Goal: Task Accomplishment & Management: Manage account settings

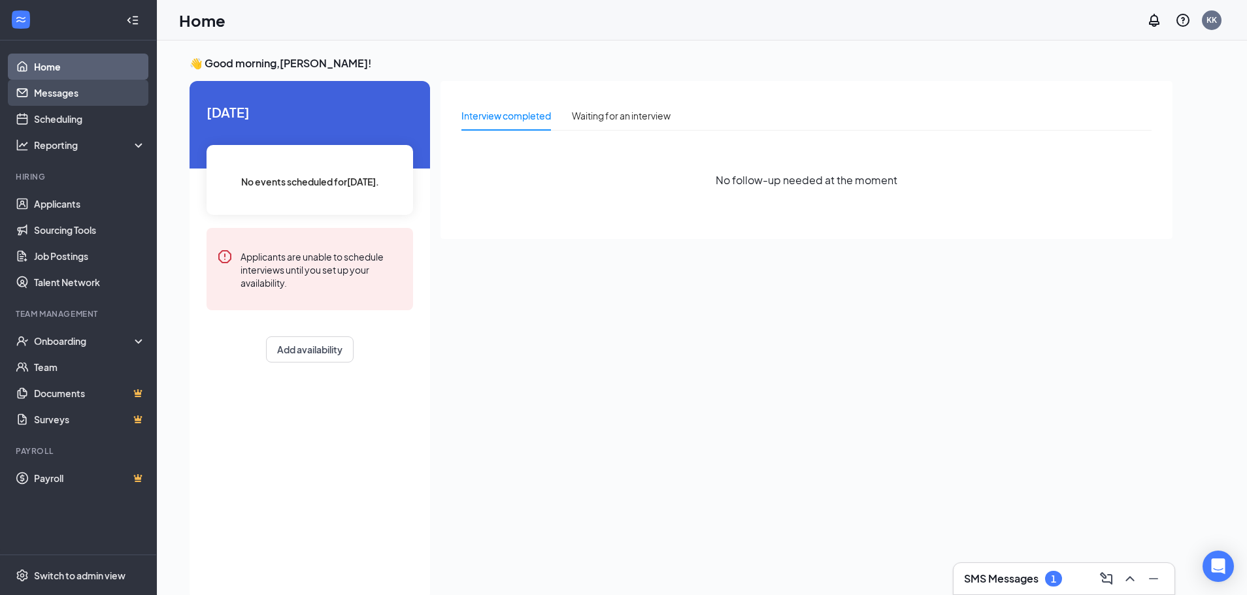
click at [69, 88] on link "Messages" at bounding box center [90, 93] width 112 height 26
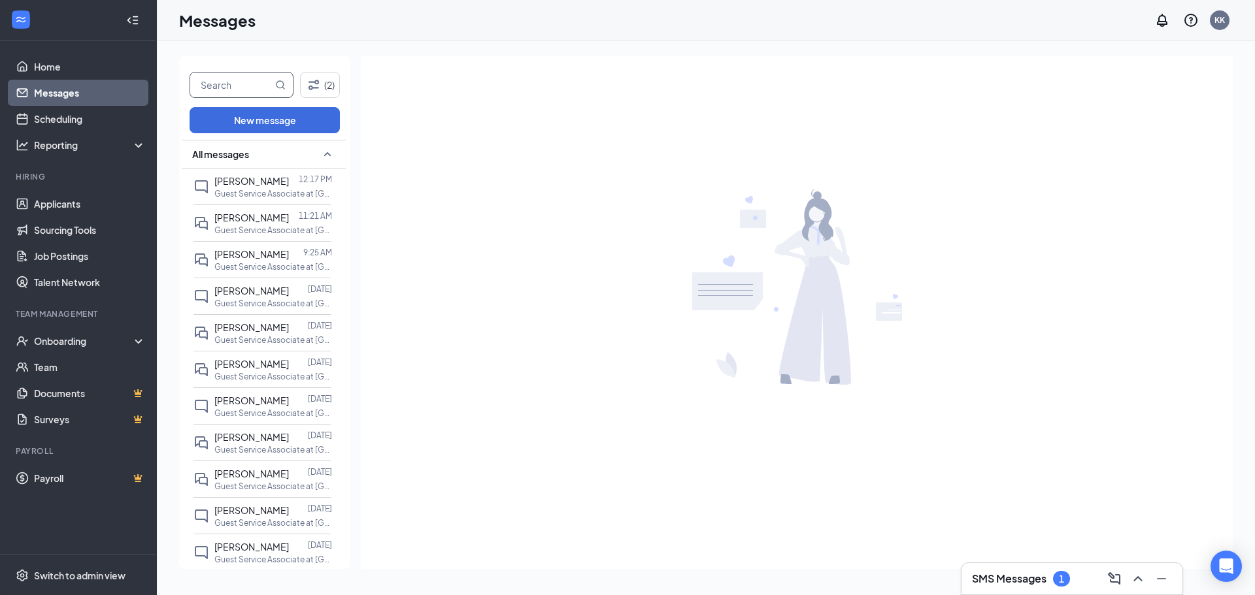
click at [233, 88] on input "text" at bounding box center [231, 85] width 82 height 25
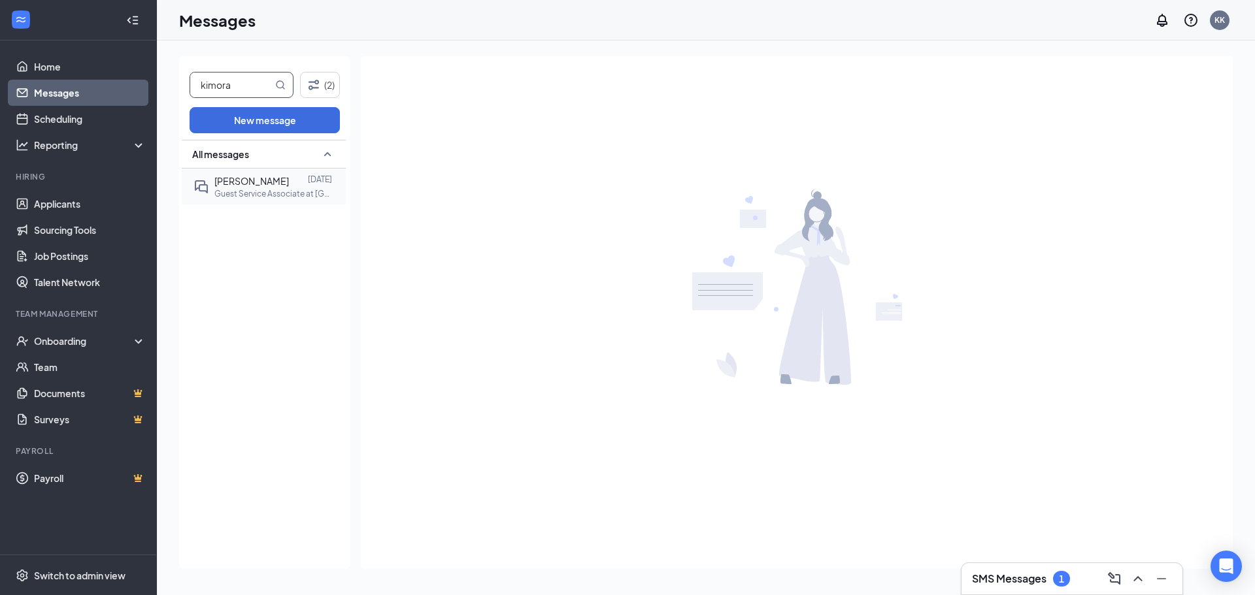
click at [269, 181] on span "[PERSON_NAME]" at bounding box center [251, 181] width 75 height 12
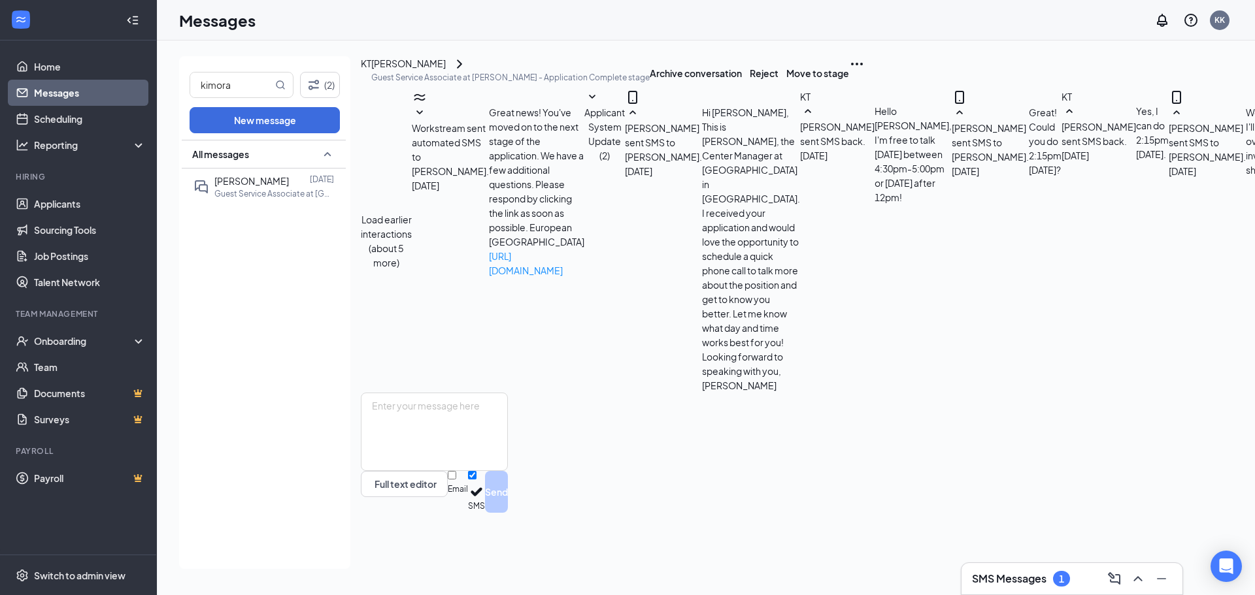
scroll to position [404, 0]
click at [371, 71] on div "KT" at bounding box center [366, 63] width 10 height 14
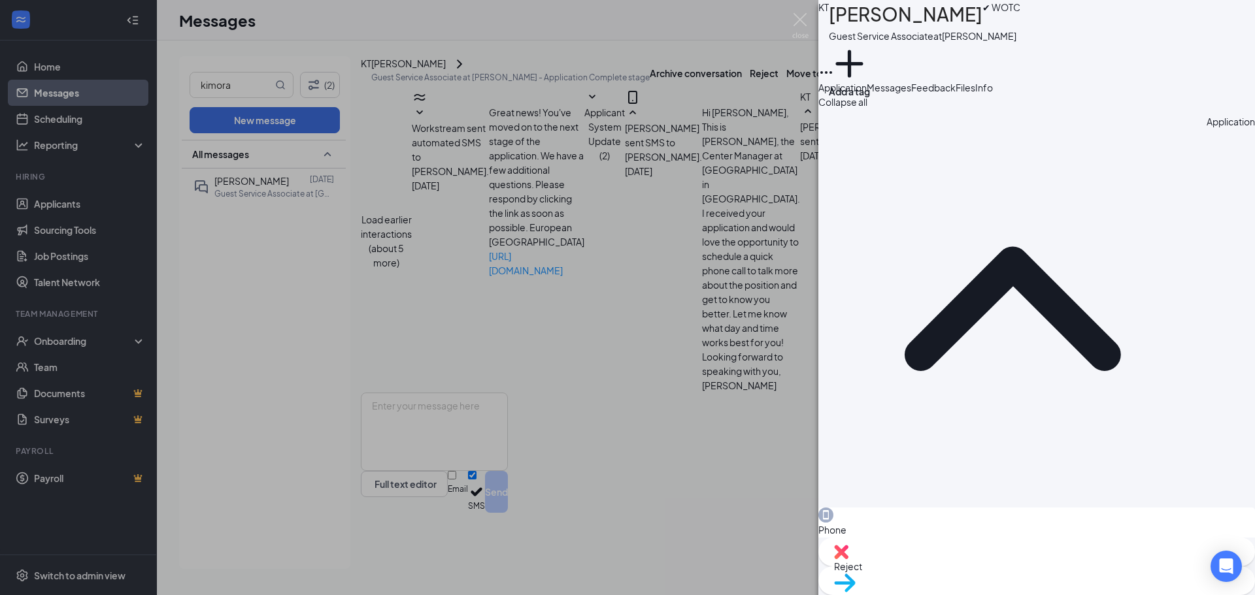
drag, startPoint x: 937, startPoint y: 218, endPoint x: 879, endPoint y: 217, distance: 58.2
click at [879, 508] on div "Phone [PHONE_NUMBER]" at bounding box center [1036, 530] width 437 height 44
click at [975, 93] on span "Files" at bounding box center [966, 88] width 20 height 12
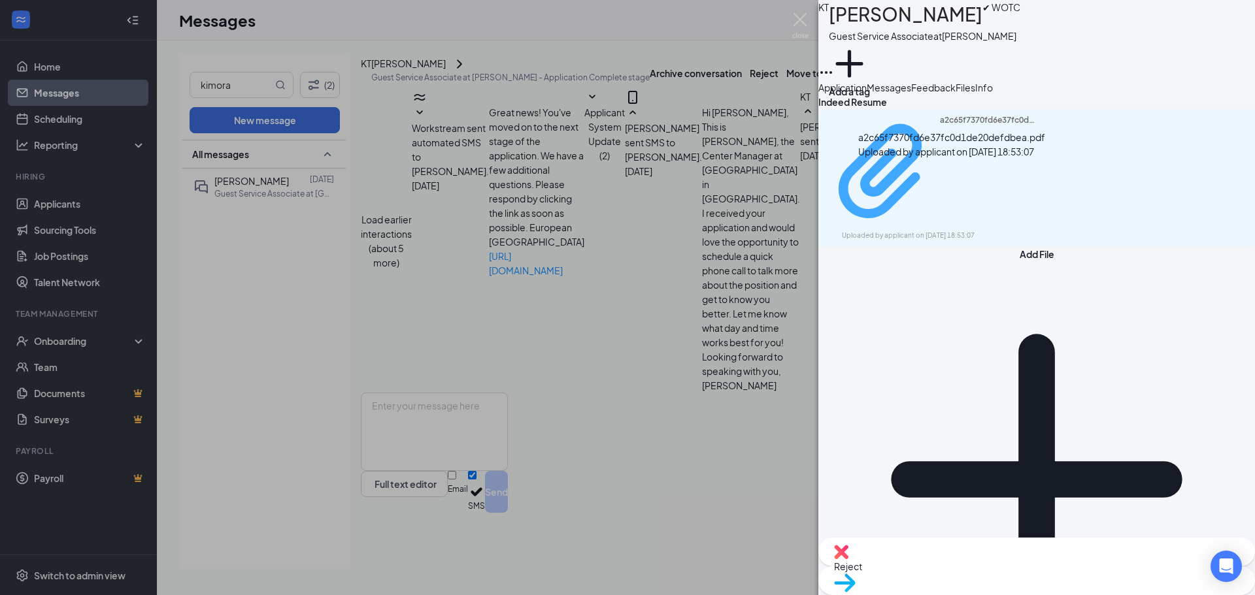
click at [939, 231] on div "Uploaded by applicant on [DATE] 18:53:07" at bounding box center [940, 236] width 196 height 10
click at [800, 20] on img at bounding box center [800, 25] width 16 height 25
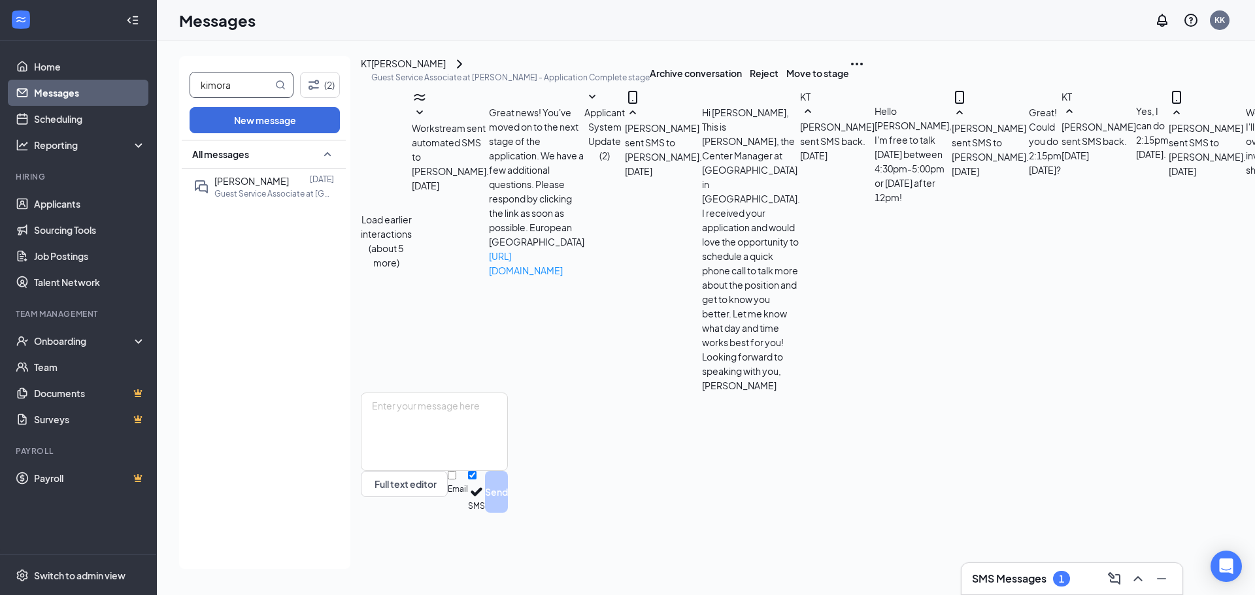
click at [243, 90] on input "kimora" at bounding box center [231, 85] width 82 height 25
click at [270, 193] on p "Guest Service Associate at [GEOGRAPHIC_DATA]" at bounding box center [273, 193] width 118 height 11
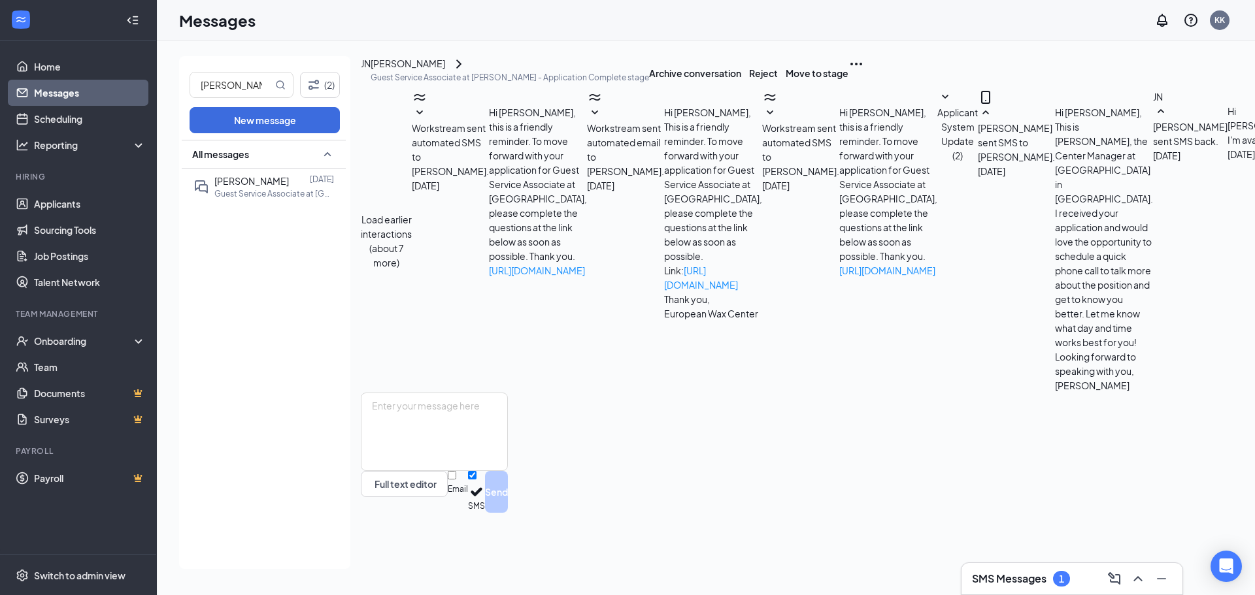
scroll to position [360, 0]
click at [371, 81] on div "JN" at bounding box center [366, 72] width 10 height 33
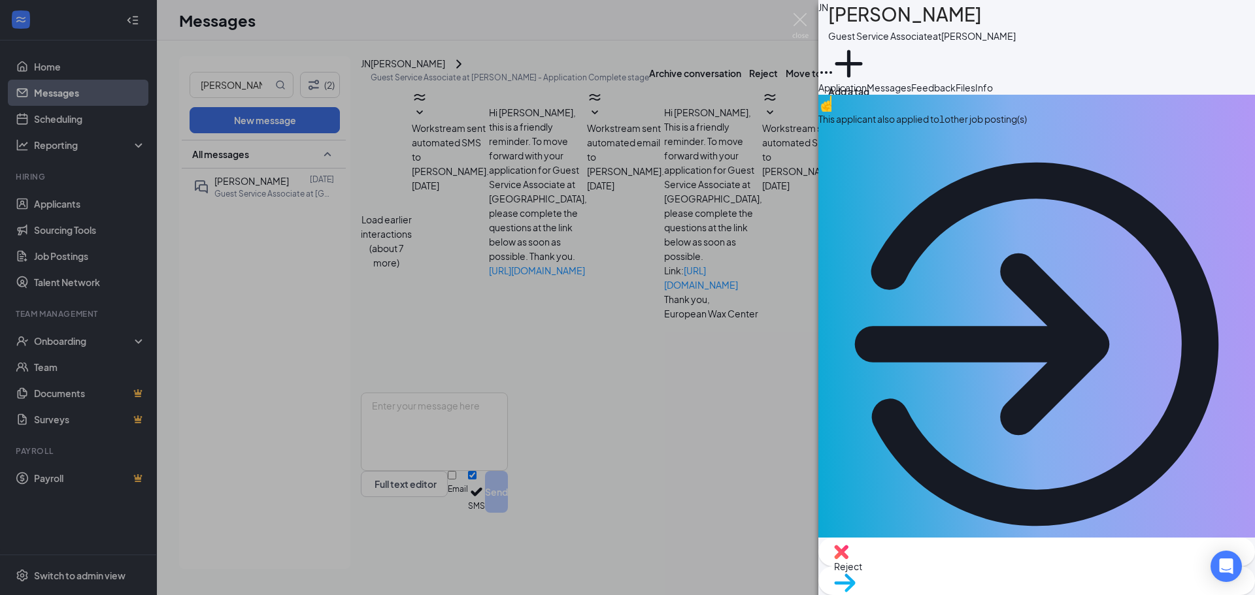
drag, startPoint x: 949, startPoint y: 247, endPoint x: 877, endPoint y: 254, distance: 72.3
copy span "[PHONE_NUMBER]"
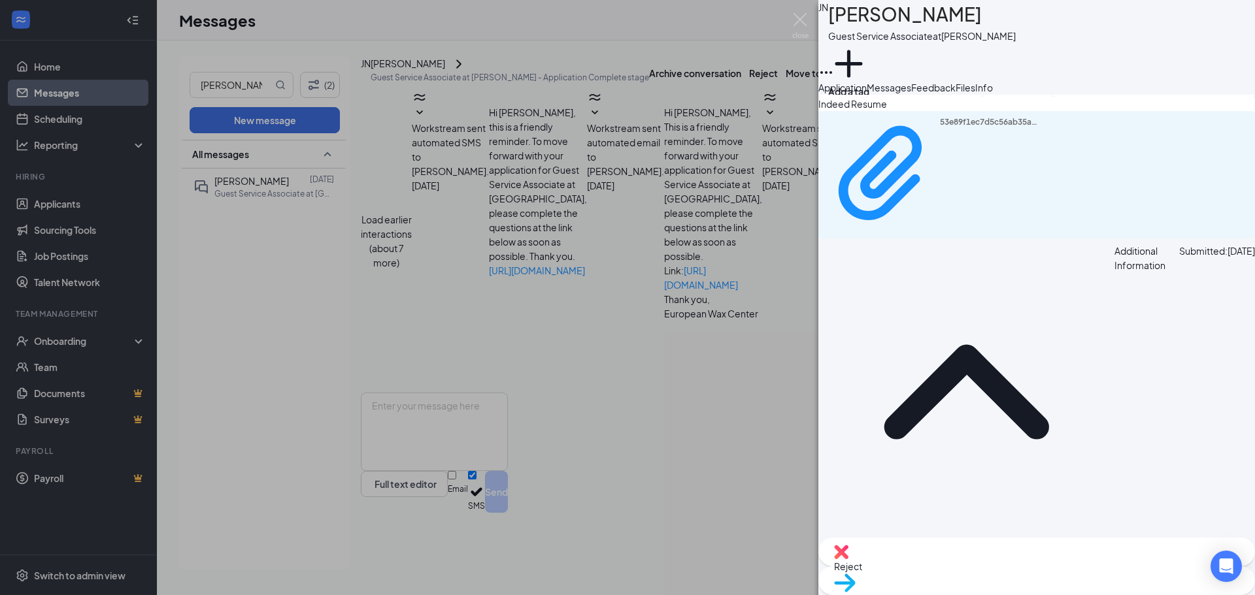
scroll to position [1241, 0]
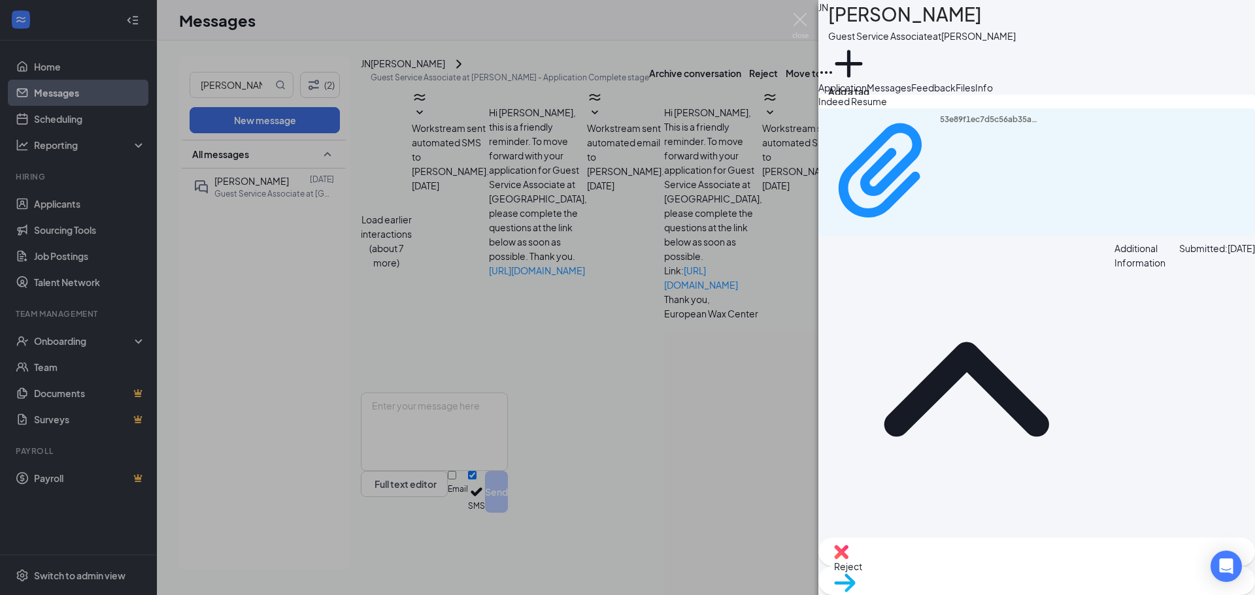
click at [993, 93] on span "Info" at bounding box center [984, 88] width 18 height 12
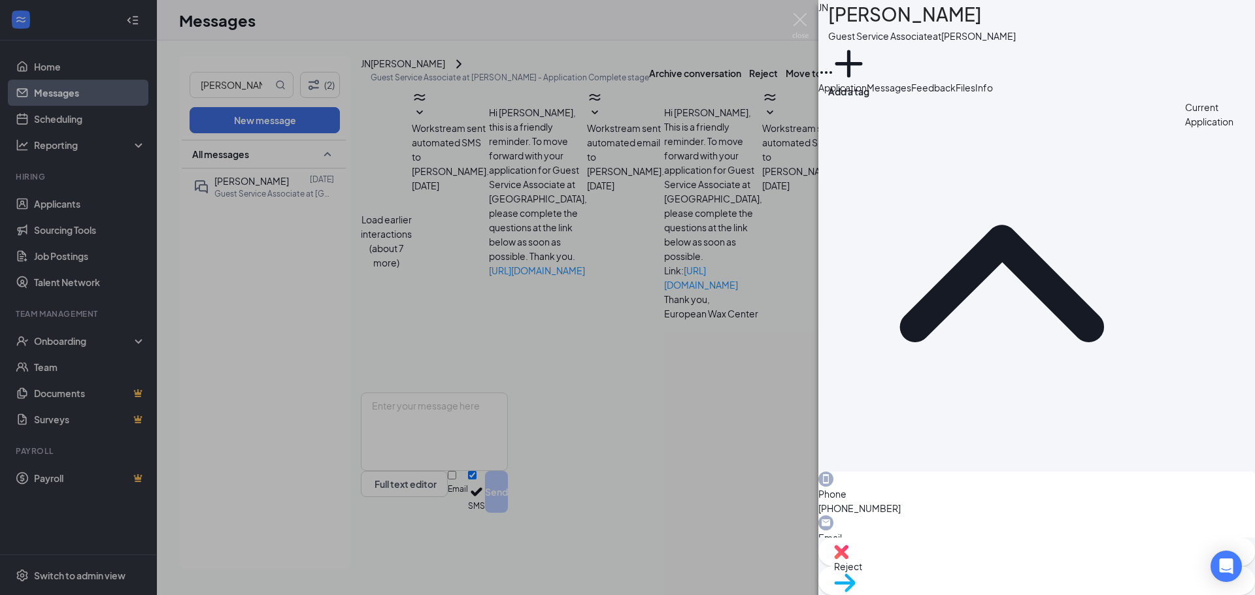
click at [975, 93] on span "Files" at bounding box center [966, 88] width 20 height 12
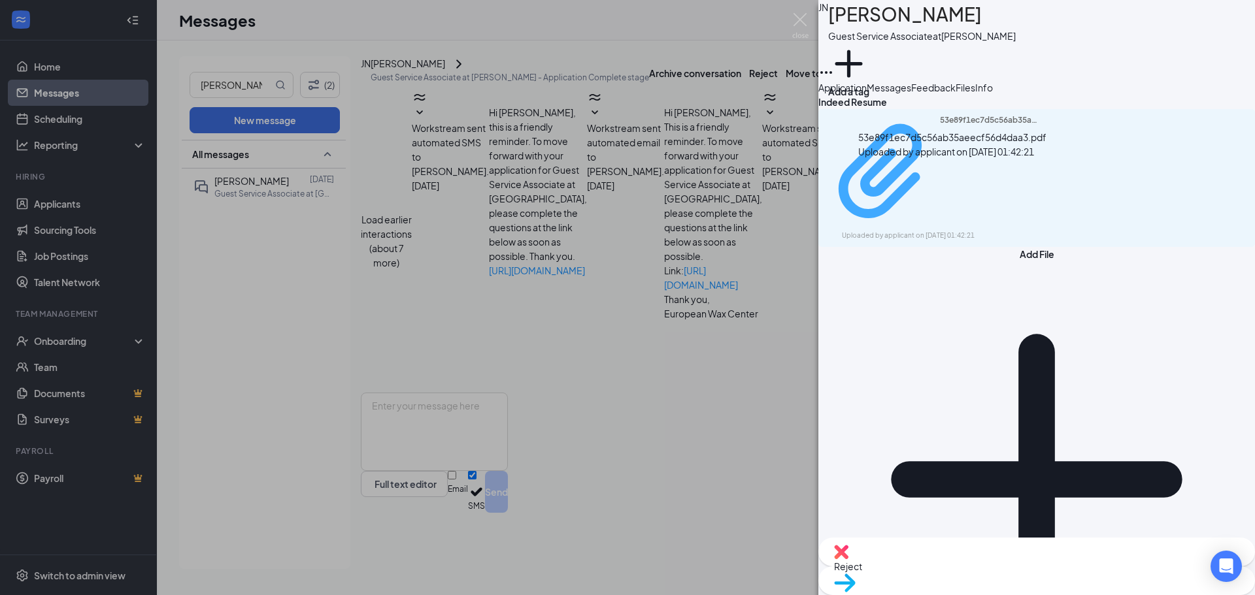
click at [940, 176] on div "53e89f1ec7d5c56ab35aeecf56d4daa3.pdf" at bounding box center [989, 172] width 98 height 114
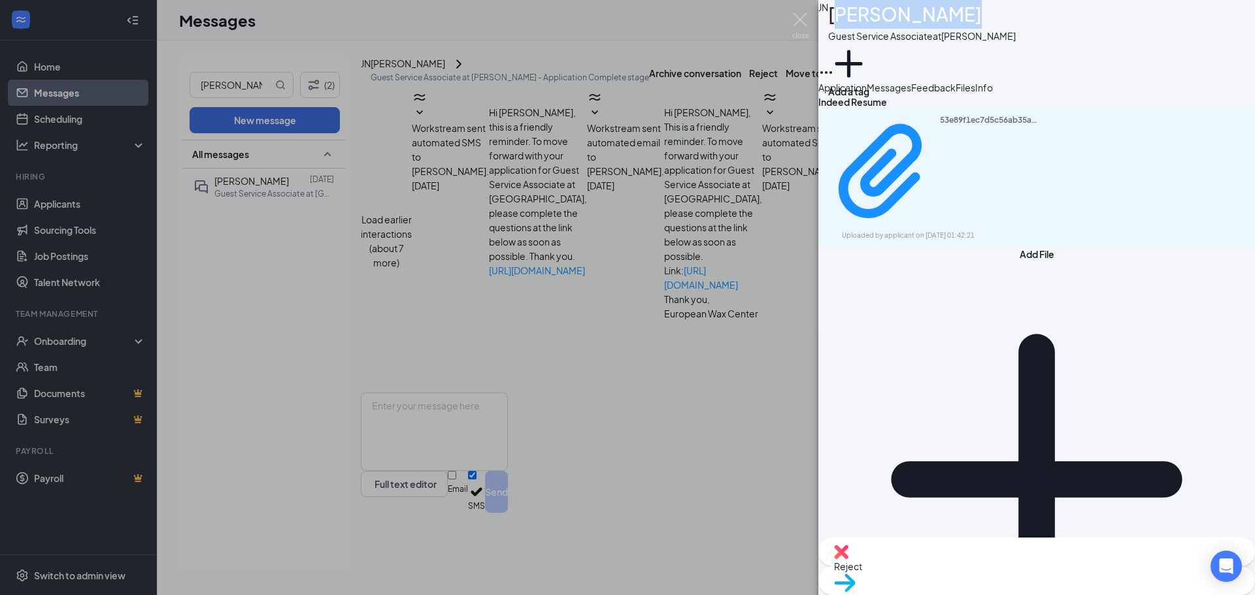
drag, startPoint x: 865, startPoint y: 24, endPoint x: 1018, endPoint y: 23, distance: 153.0
click at [1017, 23] on div "JN [PERSON_NAME] Guest Service Associate at [PERSON_NAME] Add a tag" at bounding box center [1036, 40] width 437 height 80
click at [1018, 23] on div "JN [PERSON_NAME] Guest Service Associate at [PERSON_NAME] Add a tag" at bounding box center [1036, 40] width 437 height 80
click at [806, 14] on img at bounding box center [800, 25] width 16 height 25
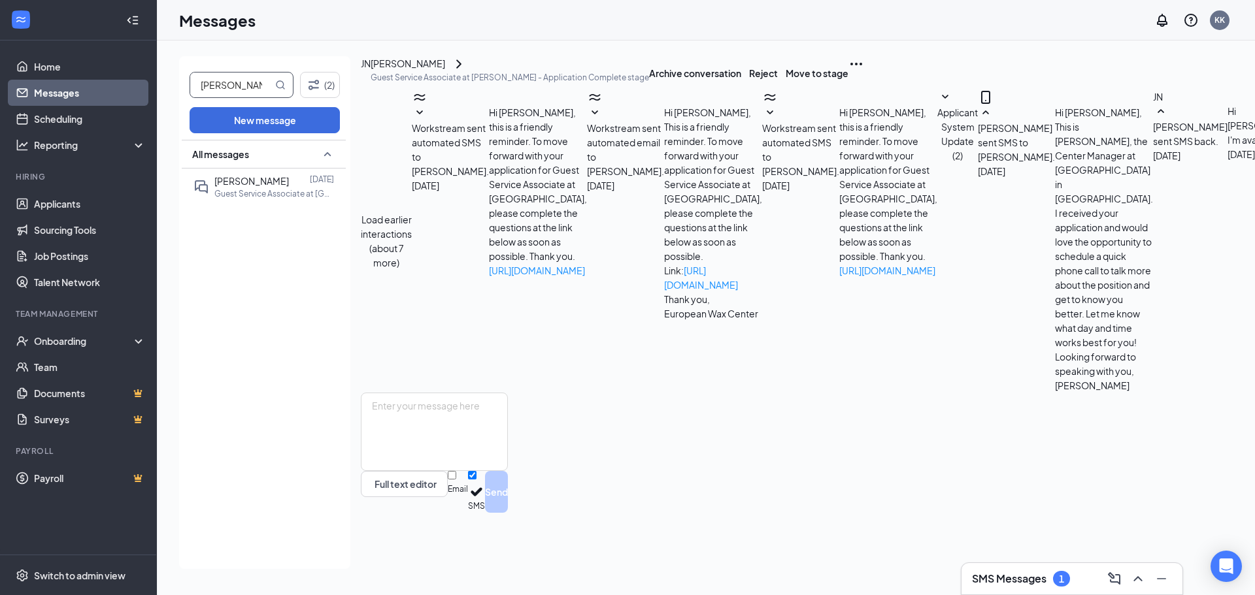
click at [246, 94] on input "[PERSON_NAME]" at bounding box center [231, 85] width 82 height 25
click at [241, 201] on div "[PERSON_NAME] 9:25 AM Guest Service Associate at [GEOGRAPHIC_DATA]" at bounding box center [261, 187] width 137 height 36
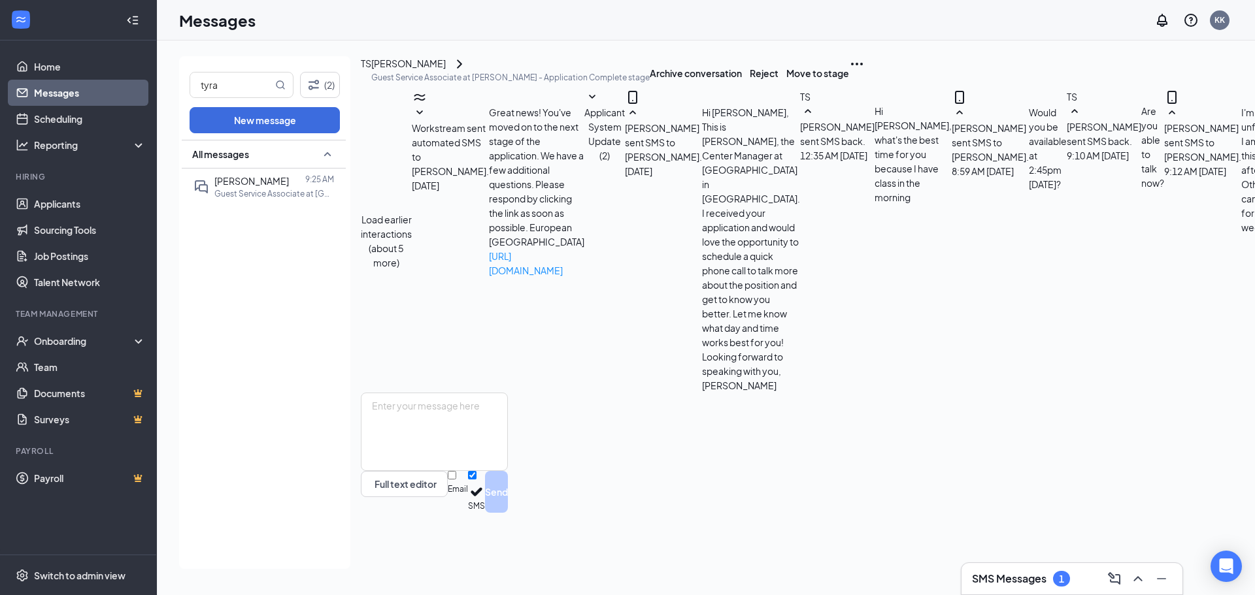
scroll to position [390, 0]
click at [467, 72] on button at bounding box center [460, 64] width 16 height 16
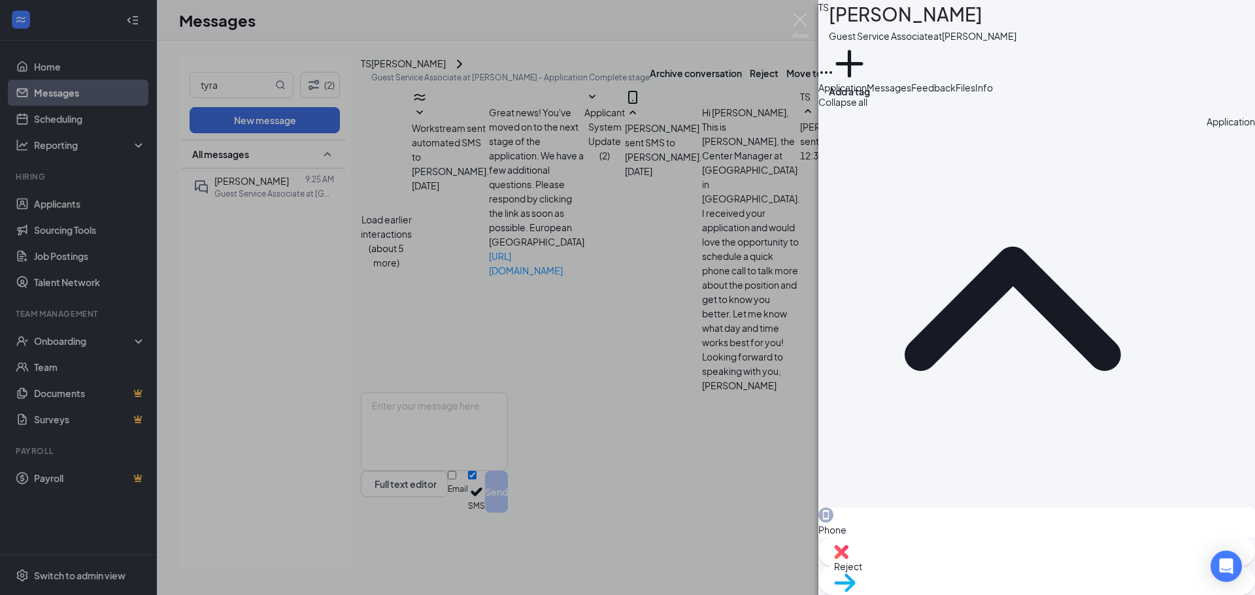
drag, startPoint x: 952, startPoint y: 218, endPoint x: 877, endPoint y: 222, distance: 76.0
copy span "[PHONE_NUMBER]"
click at [975, 93] on span "Files" at bounding box center [966, 88] width 20 height 12
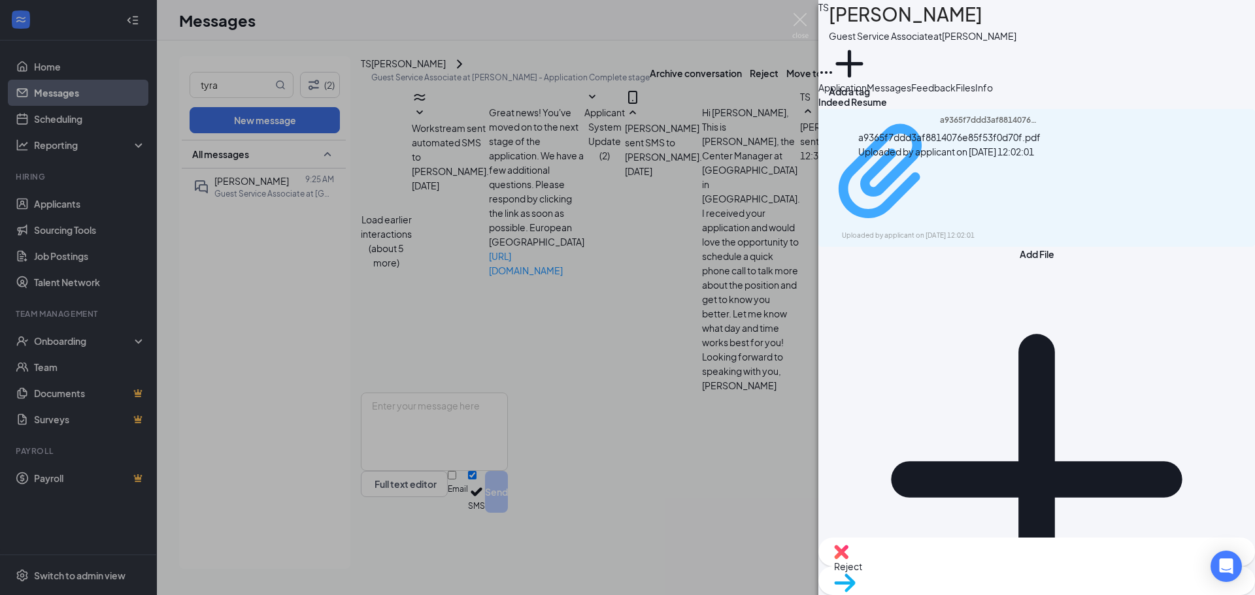
click at [986, 177] on div "a9365f7ddd3af8814076e85f53f0d70f.pdf" at bounding box center [989, 172] width 98 height 114
click at [801, 20] on img at bounding box center [800, 25] width 16 height 25
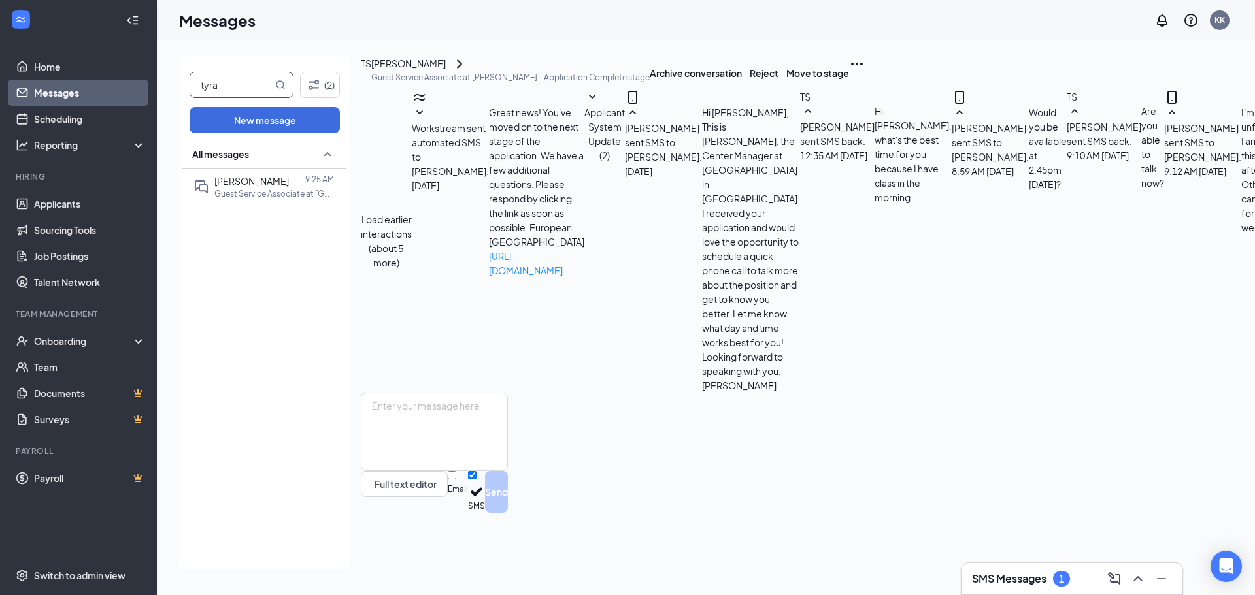
click at [237, 80] on input "tyra" at bounding box center [231, 85] width 82 height 25
type input "[PERSON_NAME]"
click at [271, 198] on p "Guest Service Associate at [GEOGRAPHIC_DATA]" at bounding box center [273, 193] width 118 height 11
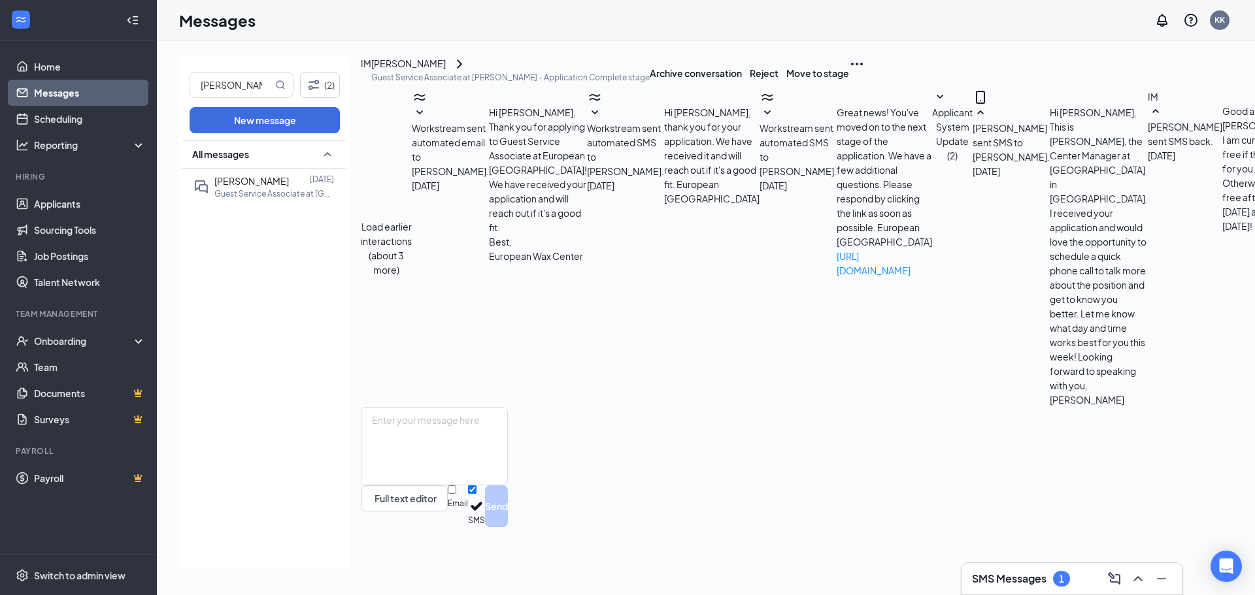
scroll to position [345, 0]
drag, startPoint x: 494, startPoint y: 84, endPoint x: 406, endPoint y: 88, distance: 87.7
click at [406, 88] on div "[PERSON_NAME] [PERSON_NAME] Guest Service Associate at [GEOGRAPHIC_DATA] - Appl…" at bounding box center [505, 72] width 289 height 33
copy div "[PERSON_NAME]"
click at [504, 83] on p "Guest Service Associate at [PERSON_NAME] - Application Complete stage" at bounding box center [510, 77] width 278 height 11
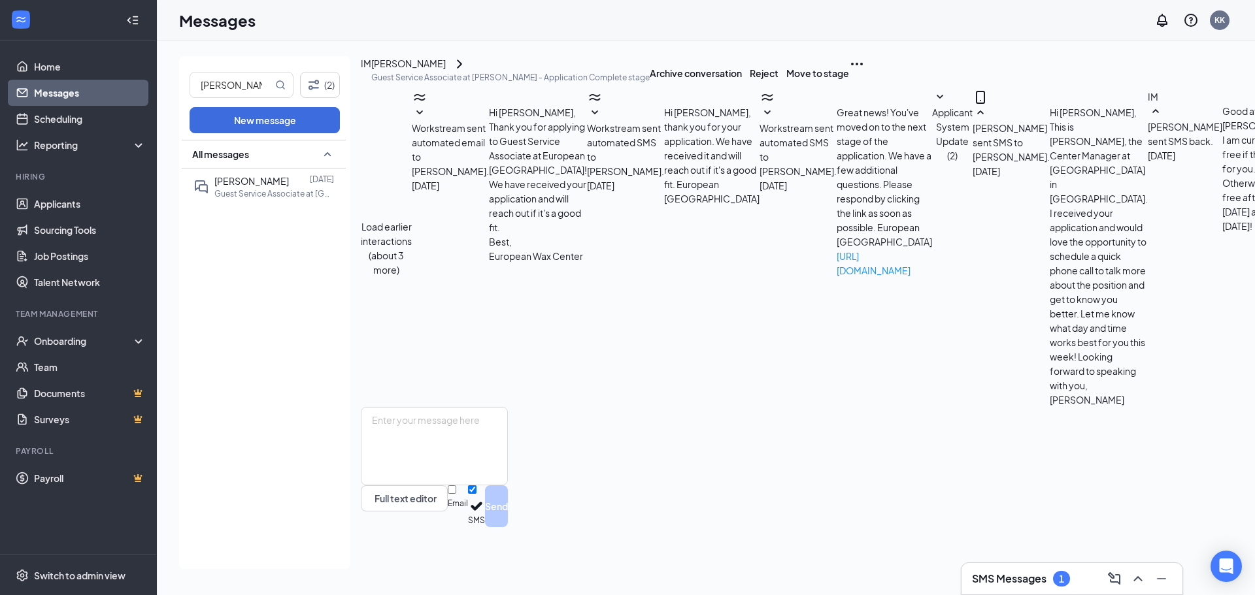
click at [517, 72] on div "[PERSON_NAME]" at bounding box center [510, 64] width 278 height 16
drag, startPoint x: 509, startPoint y: 76, endPoint x: 509, endPoint y: 69, distance: 7.2
click at [509, 69] on div "[PERSON_NAME] [PERSON_NAME] Guest Service Associate at [GEOGRAPHIC_DATA] - Appl…" at bounding box center [1008, 72] width 1294 height 33
click at [446, 72] on div "[PERSON_NAME]" at bounding box center [408, 64] width 75 height 16
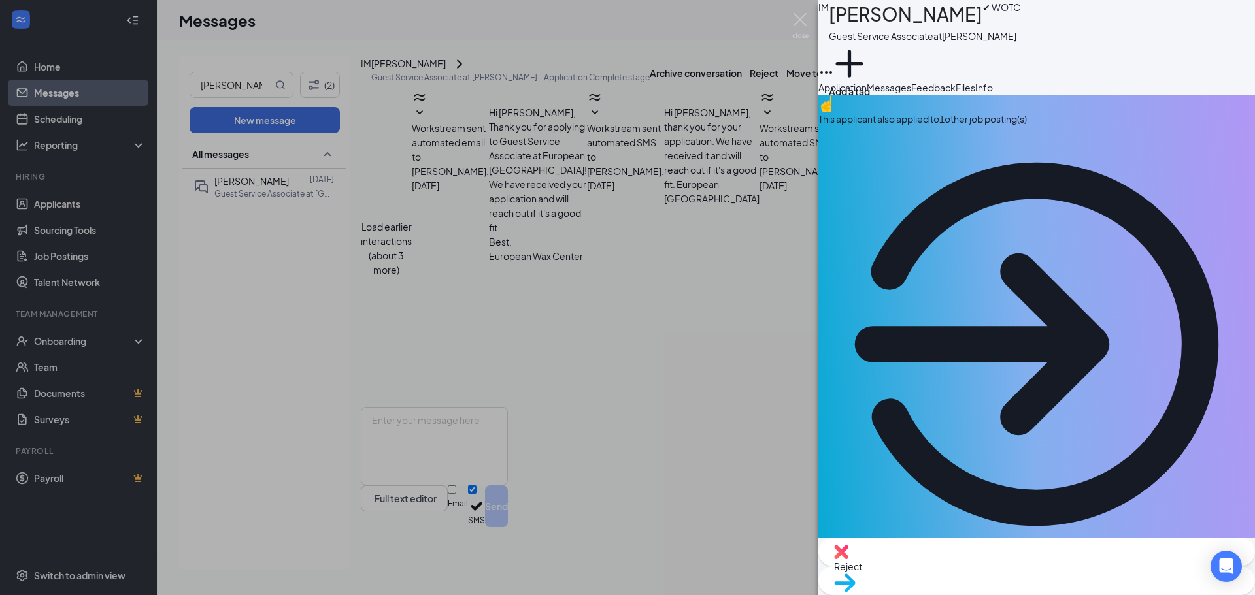
click at [956, 93] on span "Feedback" at bounding box center [933, 88] width 44 height 12
click at [975, 93] on span "Files" at bounding box center [966, 88] width 20 height 12
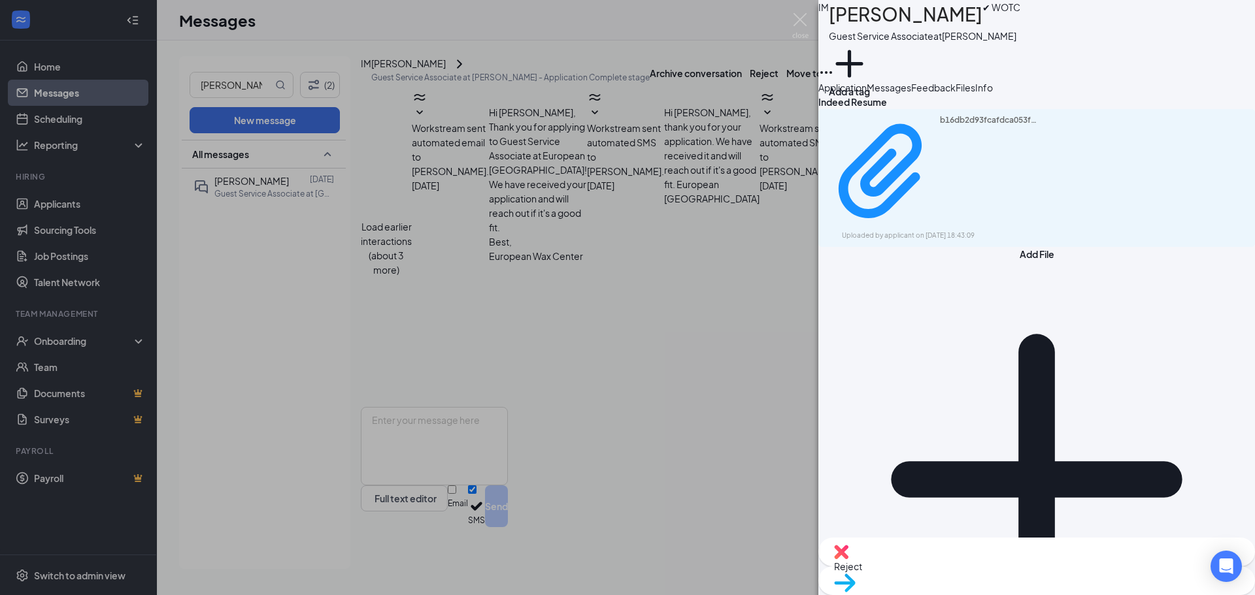
click at [1229, 185] on div "b16db2d93fcafdca053f1702d321e49d.pdf Uploaded by applicant on [DATE] 18:43:09" at bounding box center [1036, 178] width 437 height 138
click at [1205, 183] on div "b16db2d93fcafdca053f1702d321e49d.pdf Uploaded by applicant on [DATE] 18:43:09" at bounding box center [1036, 178] width 437 height 138
click at [1247, 178] on icon "Download" at bounding box center [1247, 178] width 0 height 0
click at [792, 23] on img at bounding box center [800, 25] width 16 height 25
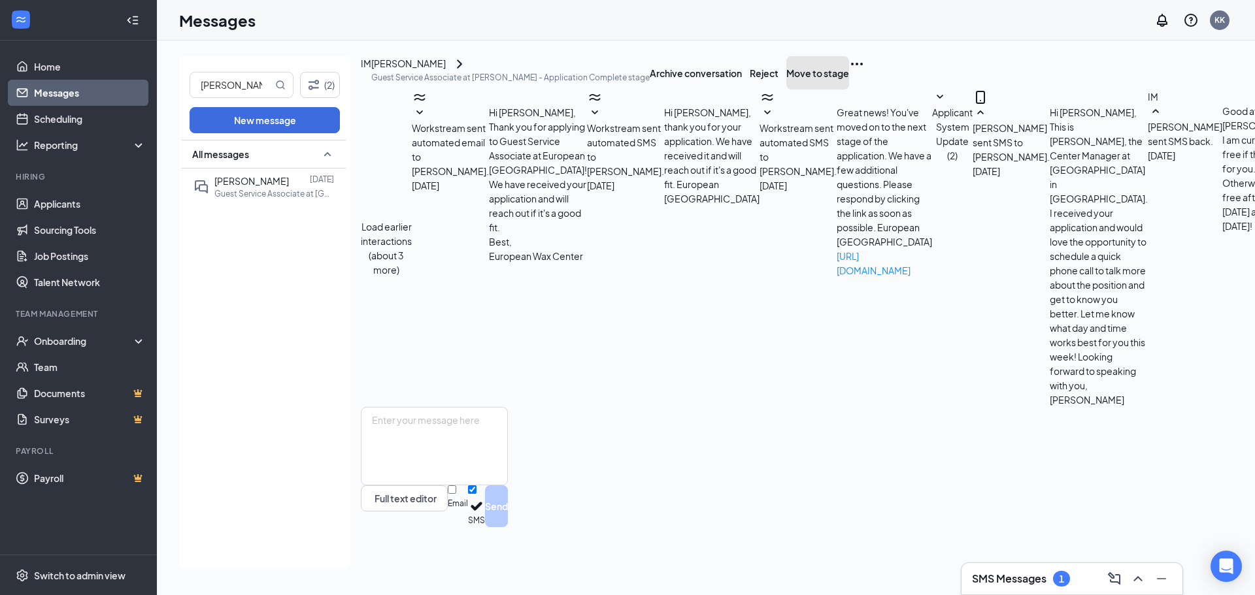
click at [849, 88] on button "Move to stage" at bounding box center [817, 72] width 63 height 33
type input "Onsite Interview (next stage)"
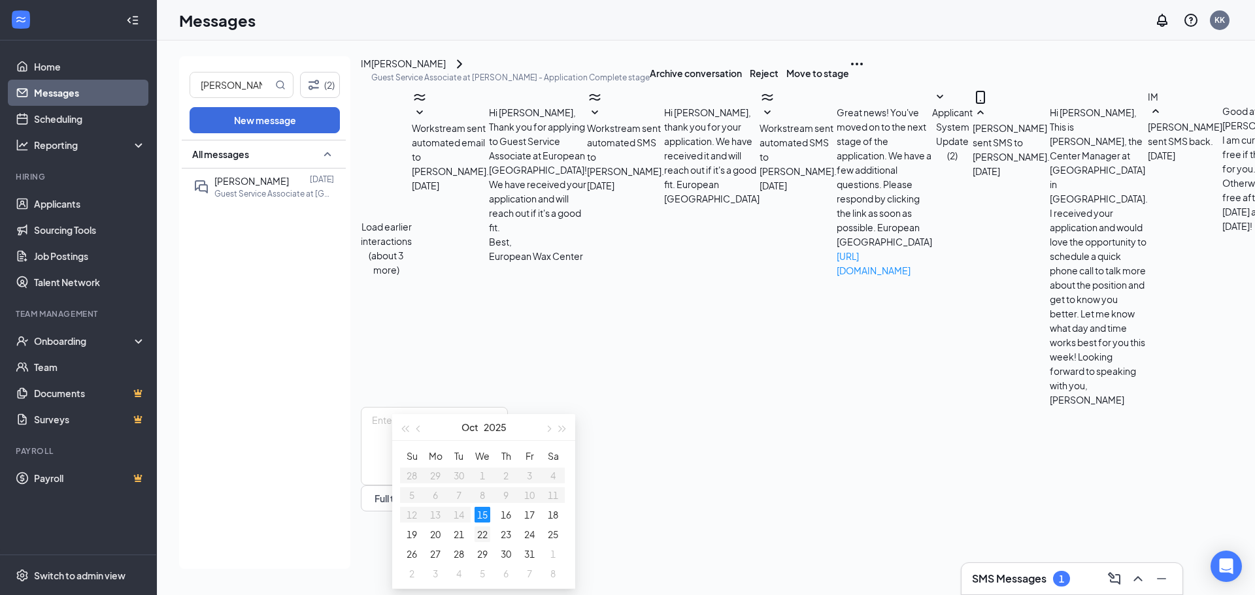
type input "[DATE]"
click at [482, 533] on div "22" at bounding box center [483, 535] width 16 height 16
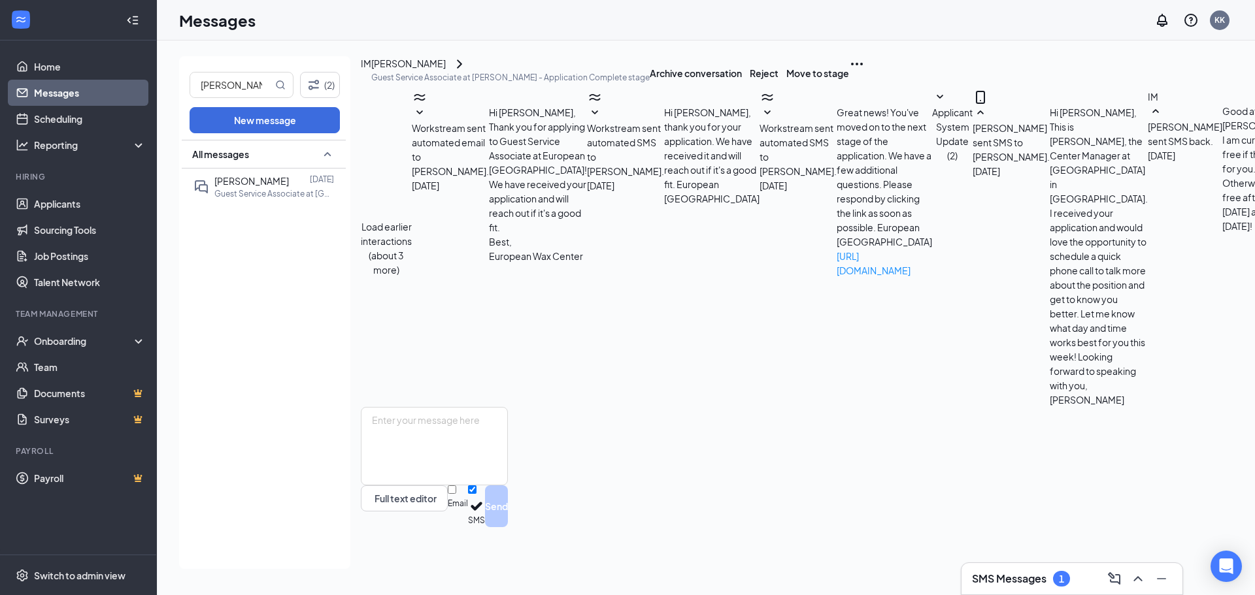
type input "03:00 PM"
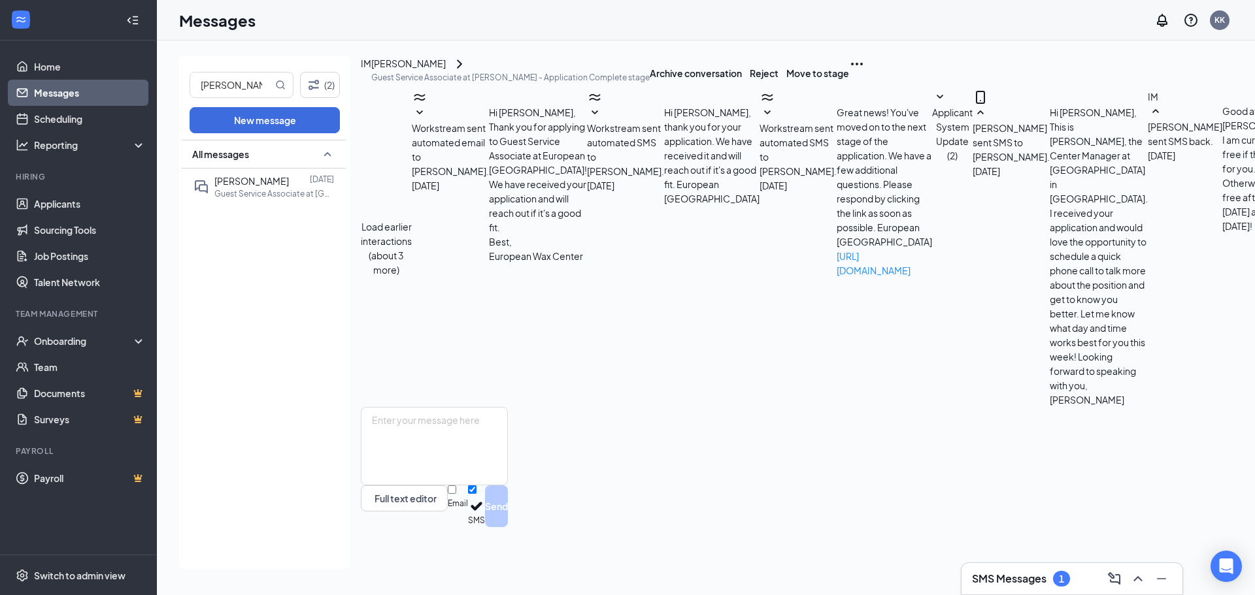
type input "03:30 PM"
click at [58, 122] on link "Scheduling" at bounding box center [90, 119] width 112 height 26
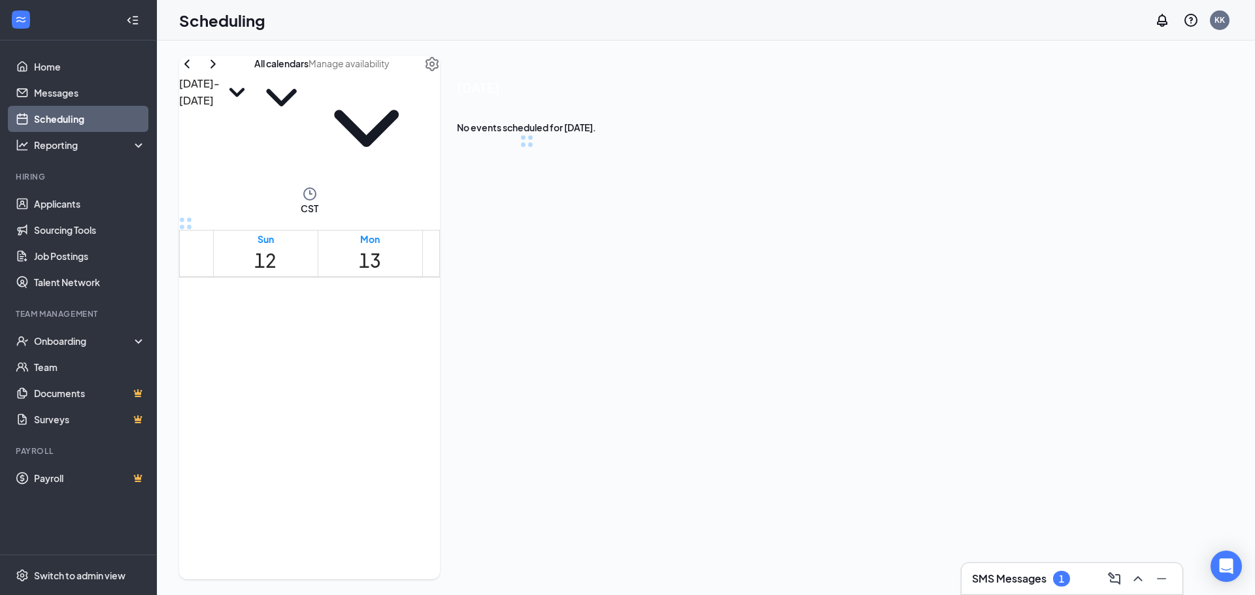
scroll to position [643, 0]
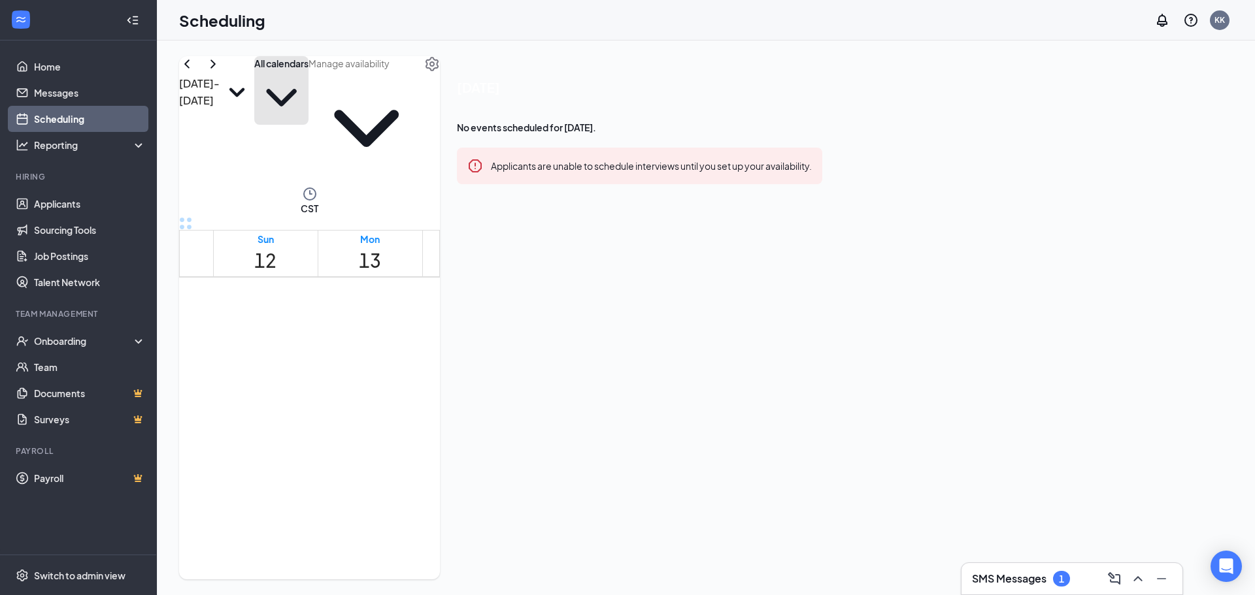
click at [309, 84] on button "All calendars" at bounding box center [281, 90] width 54 height 69
click at [440, 58] on div "[DATE] - [DATE] All calendars CST Sun 12 Mon 13 Tue 14 Wed 15 Thu 16 Fri 17 Sat…" at bounding box center [309, 318] width 261 height 524
click at [216, 68] on icon "ChevronRight" at bounding box center [212, 63] width 5 height 8
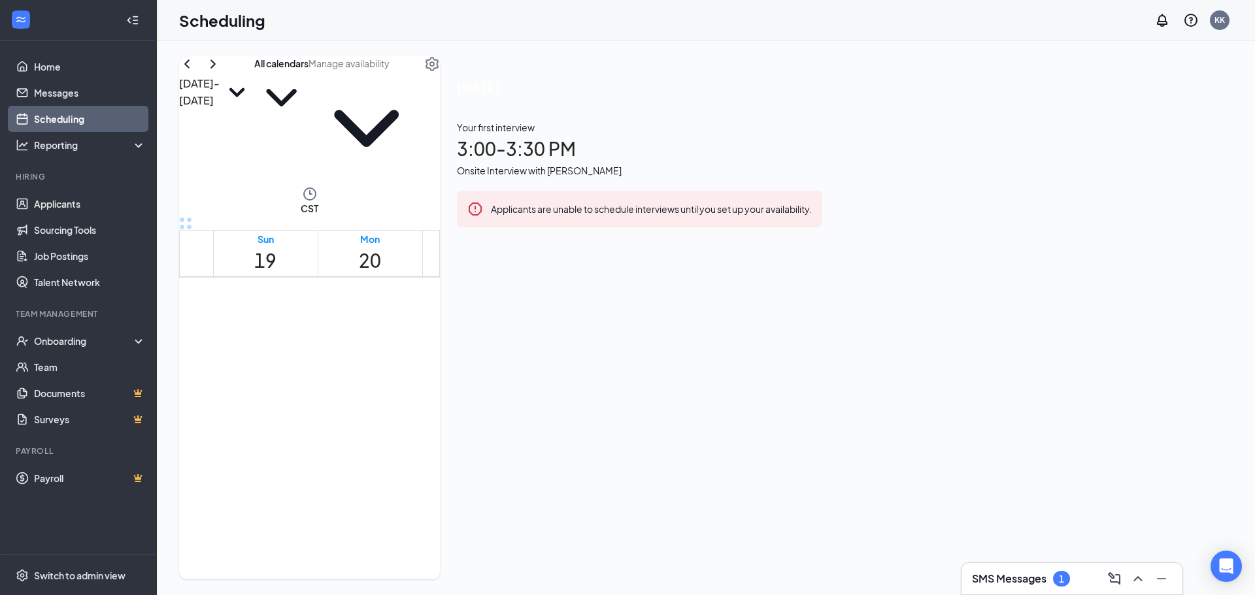
scroll to position [1100, 0]
click at [581, 446] on div "1" at bounding box center [555, 469] width 51 height 46
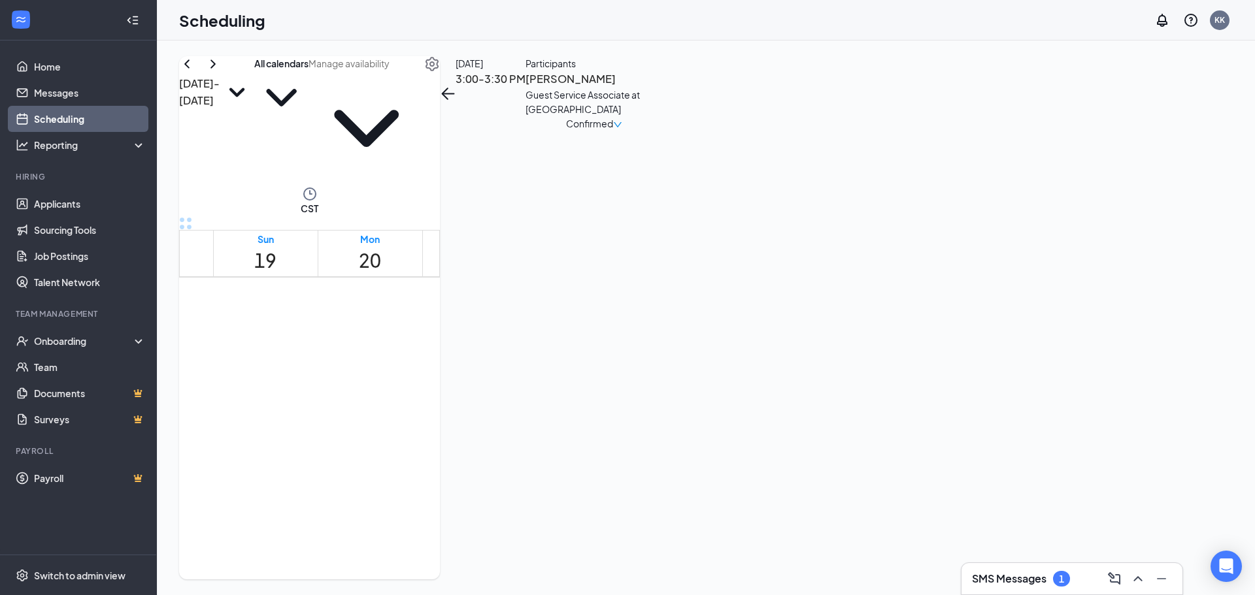
click at [613, 131] on span "Confirmed" at bounding box center [589, 123] width 47 height 14
click at [663, 131] on div "[DATE] 3:00-3:30 PM Participants [PERSON_NAME] Guest Service Associate at [PERS…" at bounding box center [551, 93] width 223 height 75
click at [86, 88] on link "Messages" at bounding box center [90, 93] width 112 height 26
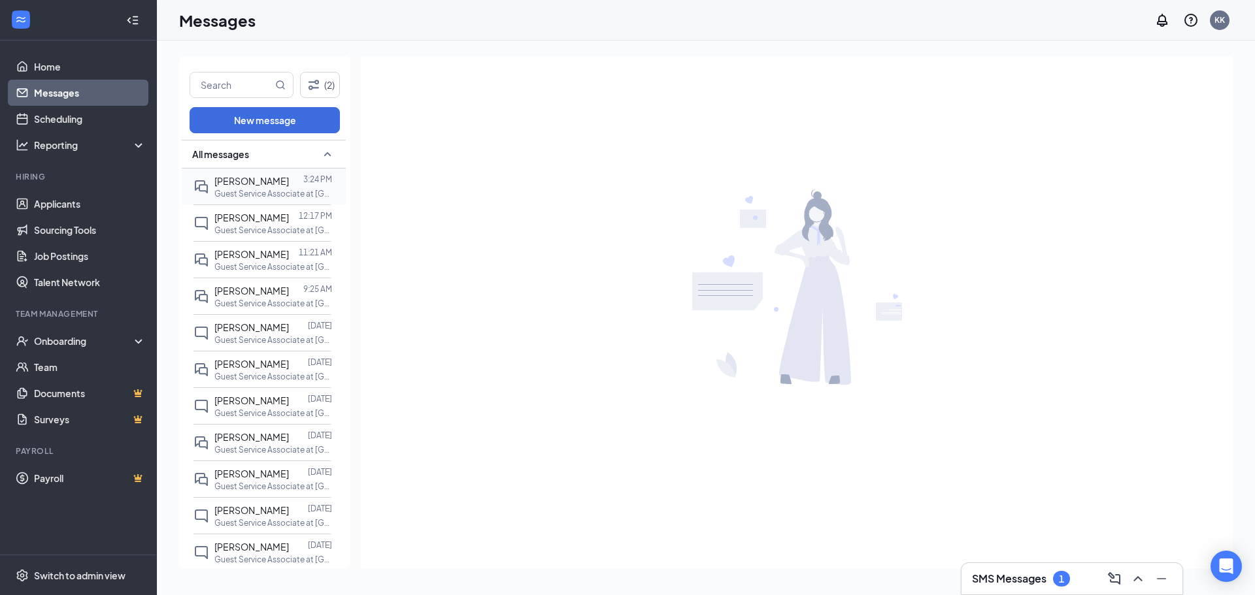
click at [246, 195] on p "Guest Service Associate at [GEOGRAPHIC_DATA]" at bounding box center [273, 193] width 118 height 11
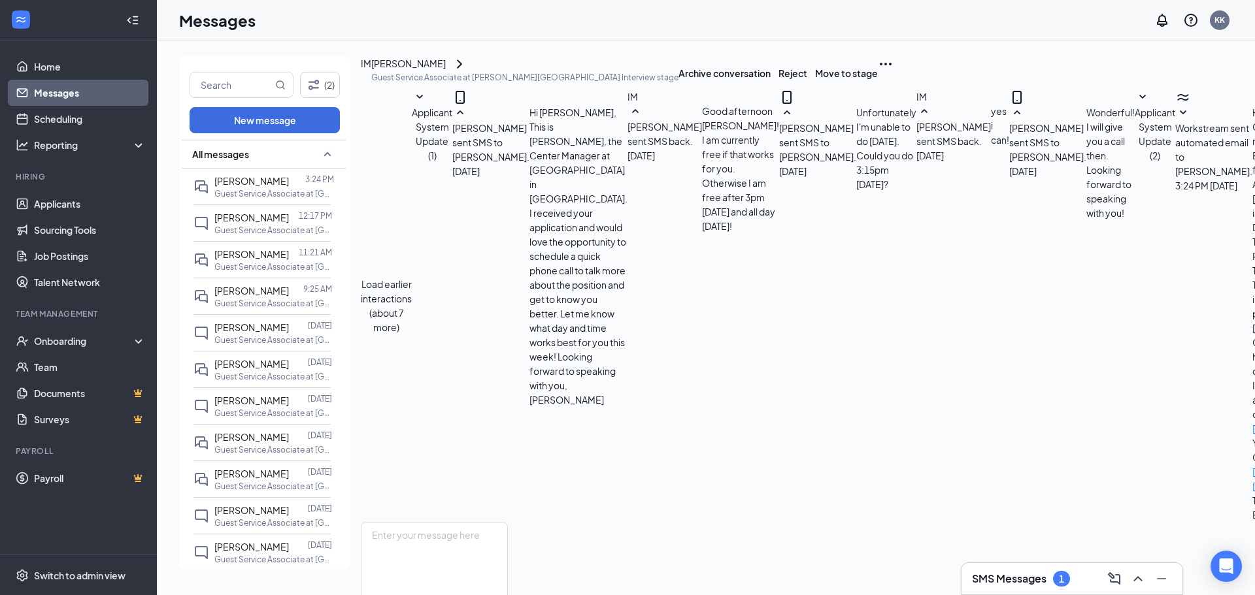
scroll to position [335, 0]
click at [229, 83] on input "text" at bounding box center [231, 85] width 82 height 25
type input "[PERSON_NAME]"
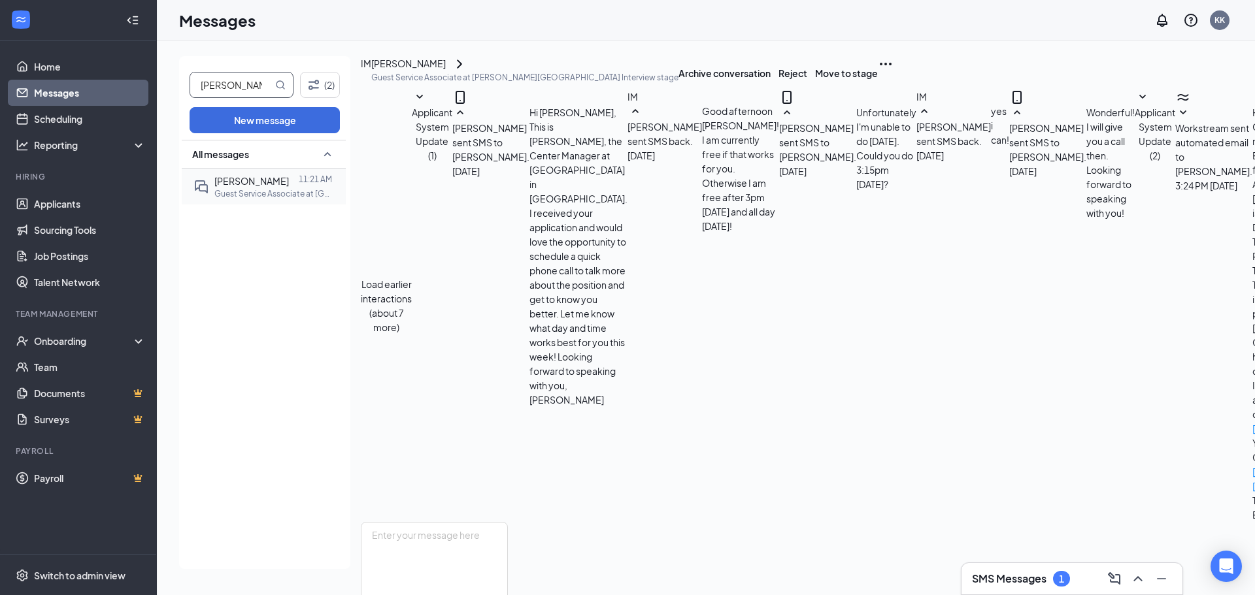
click at [238, 185] on span "[PERSON_NAME]" at bounding box center [251, 181] width 75 height 12
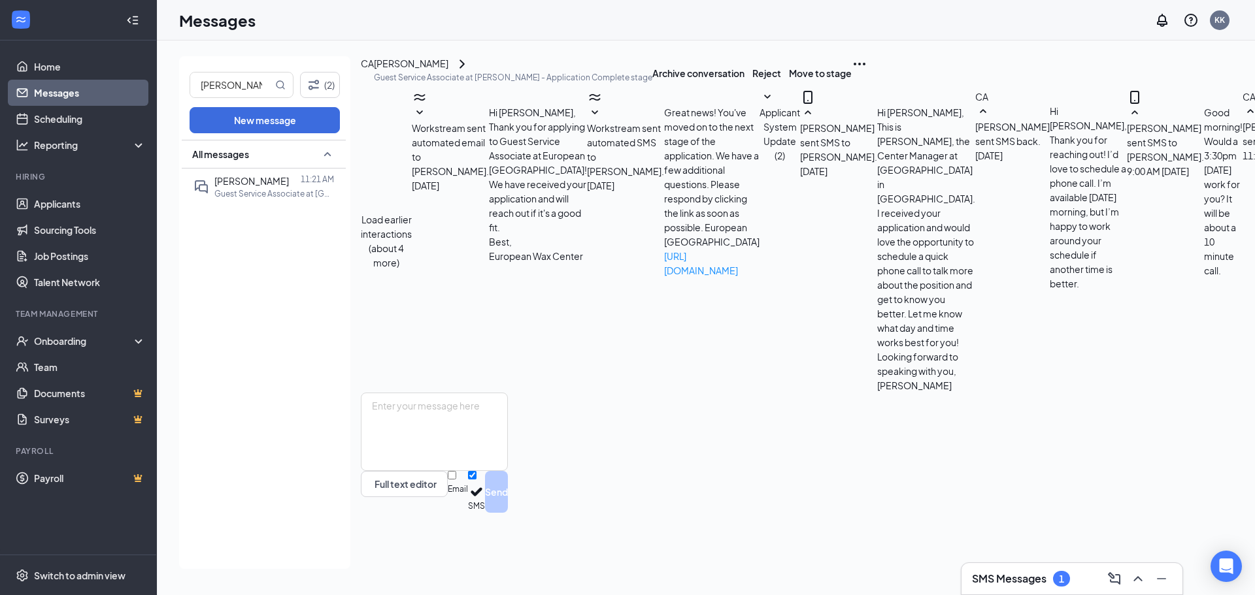
scroll to position [396, 0]
drag, startPoint x: 412, startPoint y: 80, endPoint x: 495, endPoint y: 86, distance: 83.8
click at [495, 72] on div "[PERSON_NAME]" at bounding box center [513, 64] width 278 height 16
click at [638, 57] on div "CA [PERSON_NAME] Guest Service Associate at [PERSON_NAME] - Application Complet…" at bounding box center [971, 72] width 1220 height 33
click at [470, 72] on icon "ChevronRight" at bounding box center [462, 64] width 16 height 16
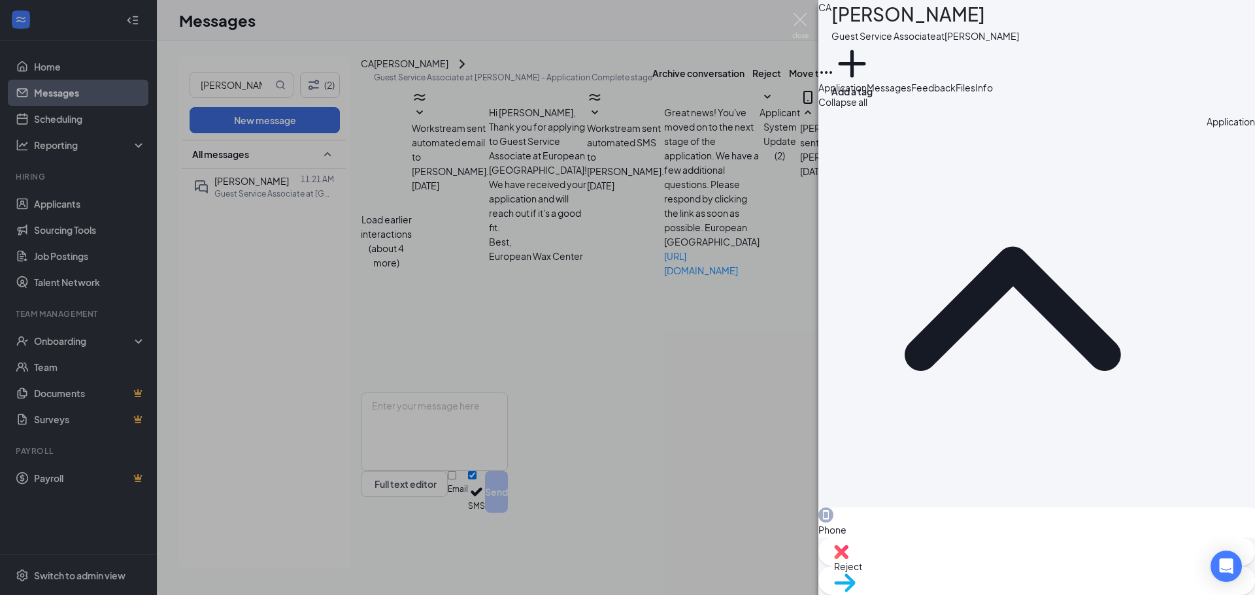
drag, startPoint x: 943, startPoint y: 214, endPoint x: 879, endPoint y: 218, distance: 64.2
click at [879, 508] on div "Phone [PHONE_NUMBER]" at bounding box center [1036, 530] width 437 height 44
copy span "[PHONE_NUMBER]"
click at [975, 95] on button "Files" at bounding box center [966, 87] width 20 height 14
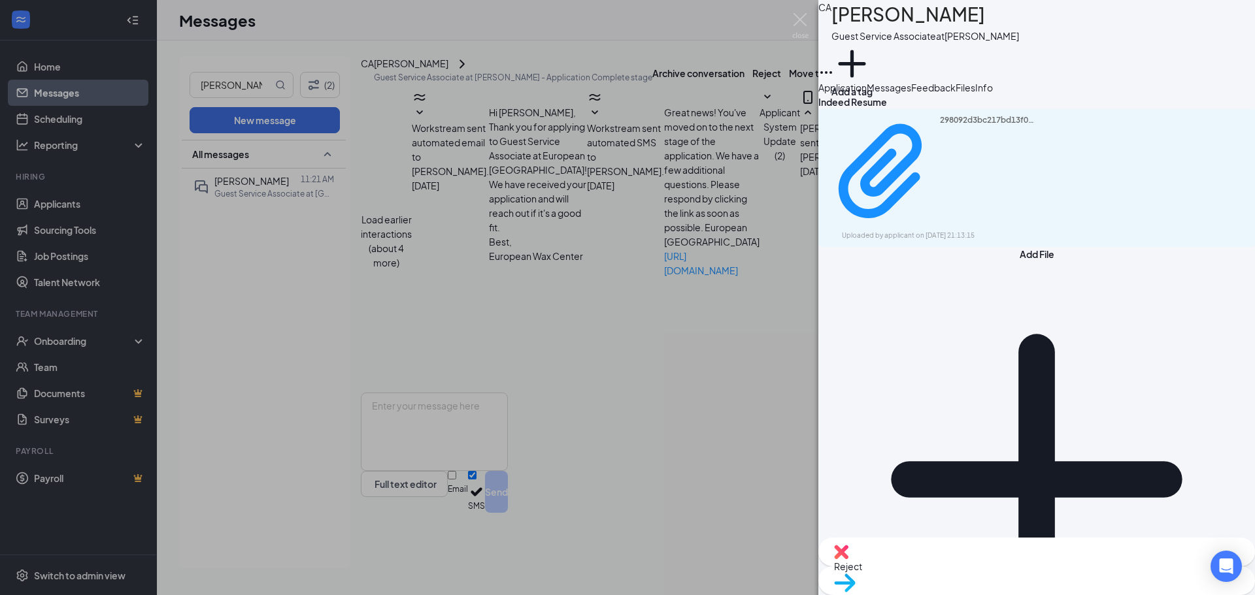
click at [913, 196] on div "298092d3bc217bd13f0e45f57e6bf690.pdf Uploaded by applicant on [DATE] 21:13:15" at bounding box center [1036, 178] width 437 height 138
click at [913, 182] on div "298092d3bc217bd13f0e45f57e6bf690.pdf Uploaded by applicant on [DATE] 21:13:15" at bounding box center [932, 178] width 212 height 126
drag, startPoint x: 1254, startPoint y: 3, endPoint x: 1037, endPoint y: 36, distance: 220.2
click at [957, 35] on div "Guest Service Associate at [GEOGRAPHIC_DATA]" at bounding box center [925, 36] width 188 height 14
click at [834, 65] on icon "Ellipses" at bounding box center [826, 73] width 16 height 16
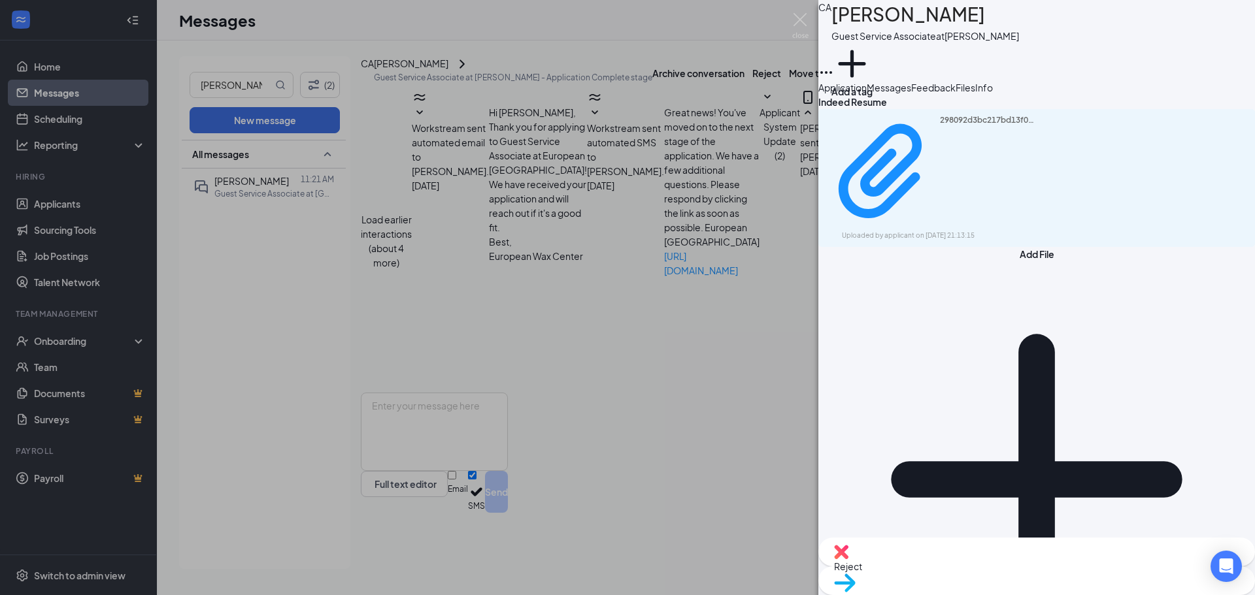
click at [1049, 27] on div "CA [PERSON_NAME] Guest Service Associate at [GEOGRAPHIC_DATA] Add a tag" at bounding box center [1036, 40] width 437 height 80
click at [796, 17] on img at bounding box center [800, 25] width 16 height 25
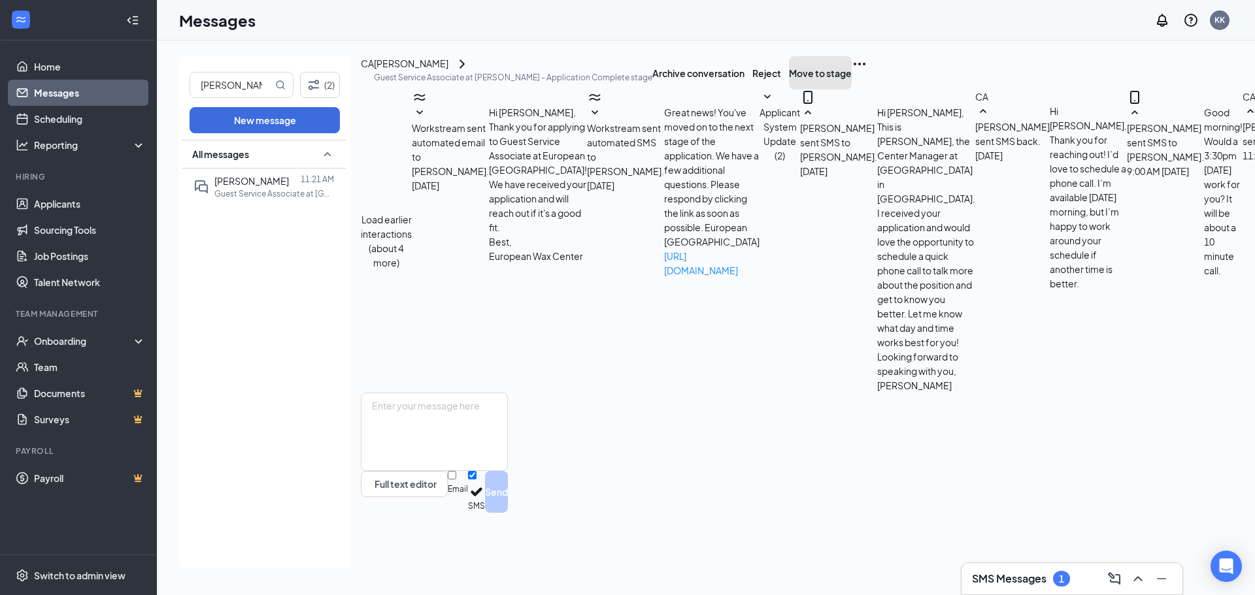
click at [852, 90] on button "Move to stage" at bounding box center [820, 72] width 63 height 33
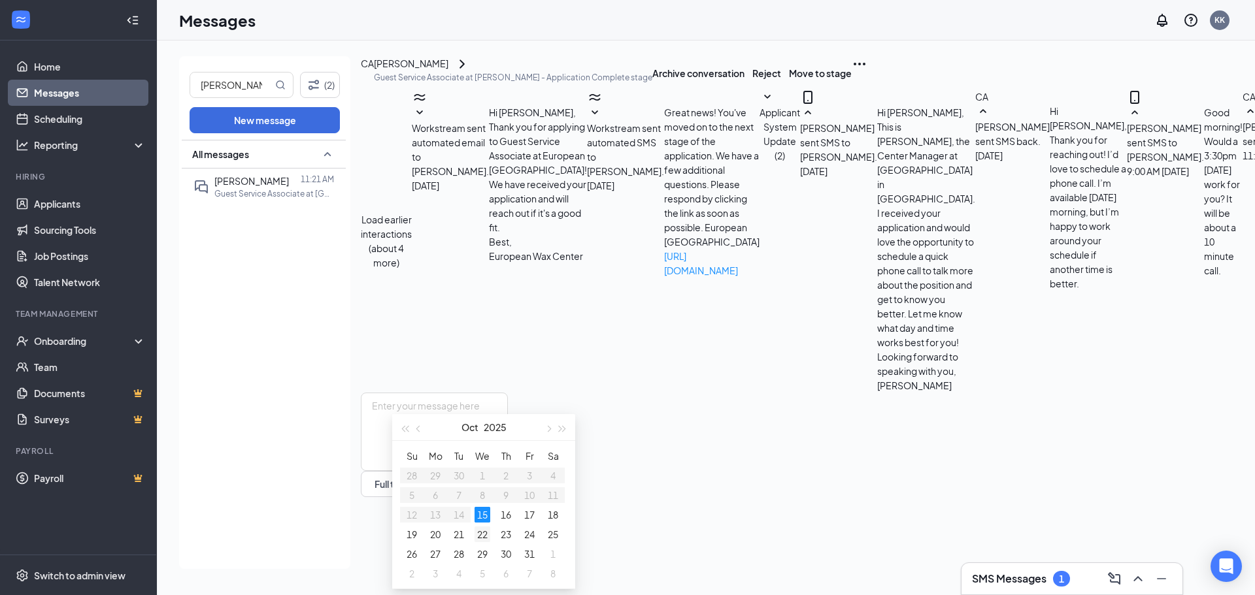
type input "[DATE]"
click at [483, 533] on div "22" at bounding box center [483, 535] width 16 height 16
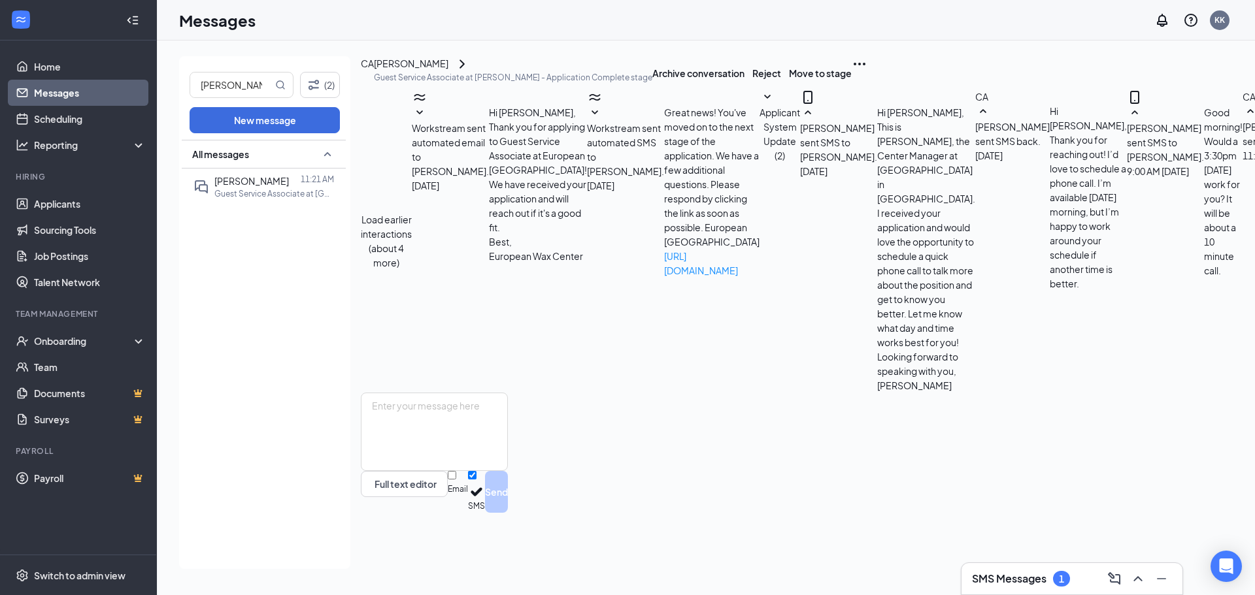
type input "01:30 PM"
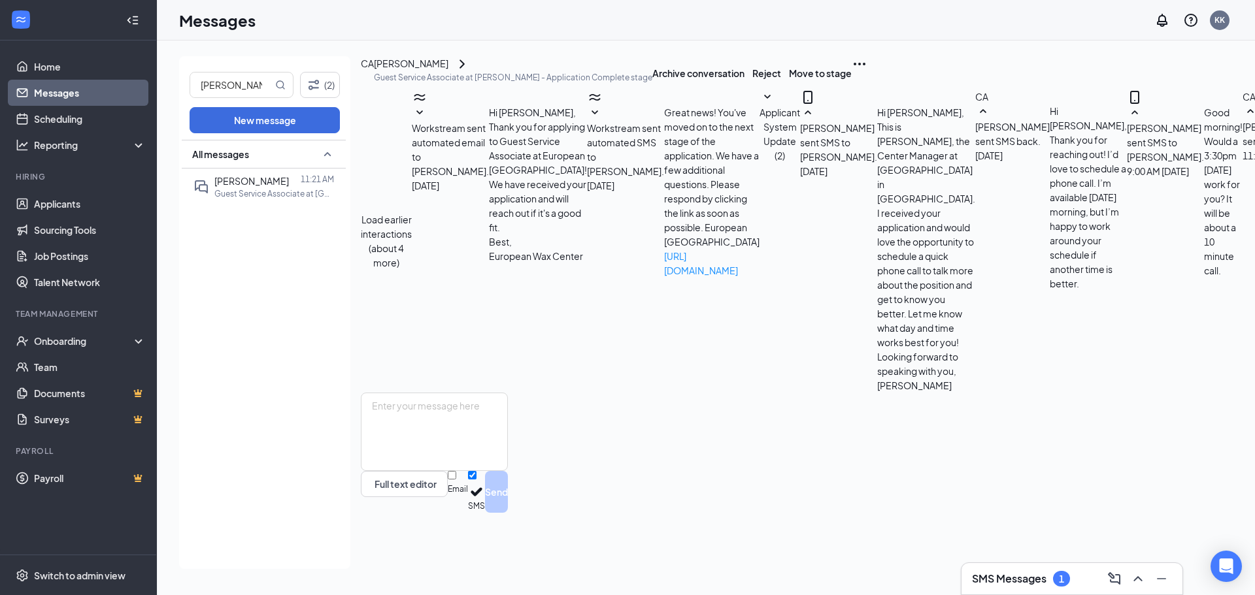
type input "02:00 PM"
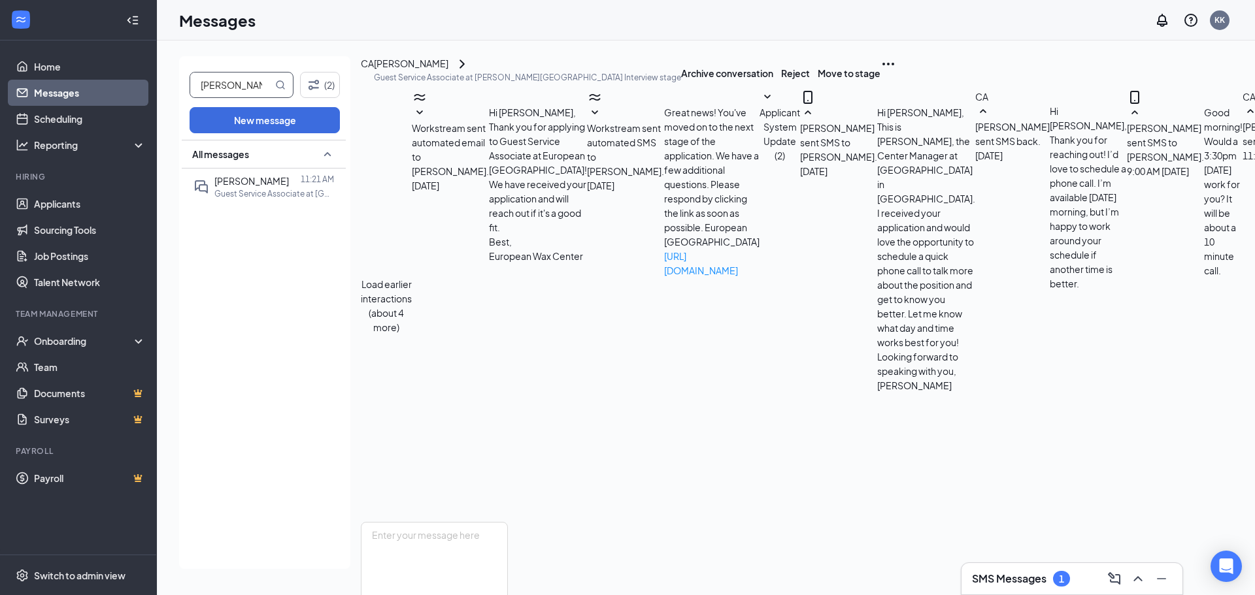
click at [255, 80] on input "[PERSON_NAME]" at bounding box center [231, 85] width 82 height 25
click at [254, 80] on input "[PERSON_NAME]" at bounding box center [231, 85] width 82 height 25
type input "[PERSON_NAME]"
click at [270, 181] on span "[PERSON_NAME]" at bounding box center [251, 181] width 75 height 12
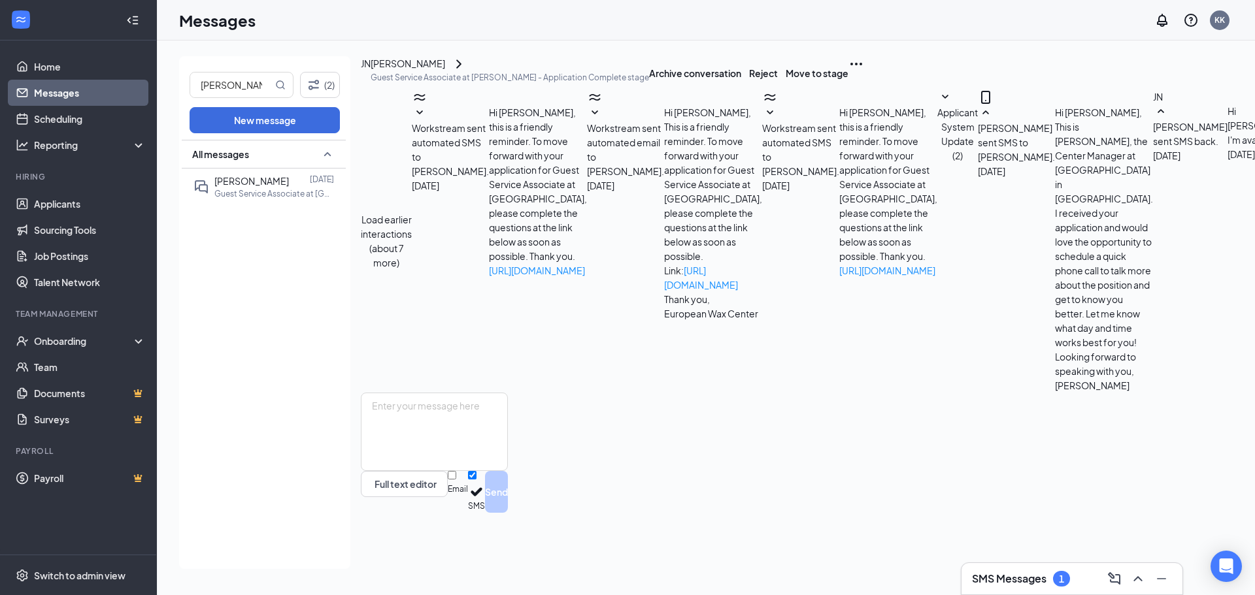
scroll to position [360, 0]
click at [467, 72] on icon "ChevronRight" at bounding box center [459, 64] width 16 height 16
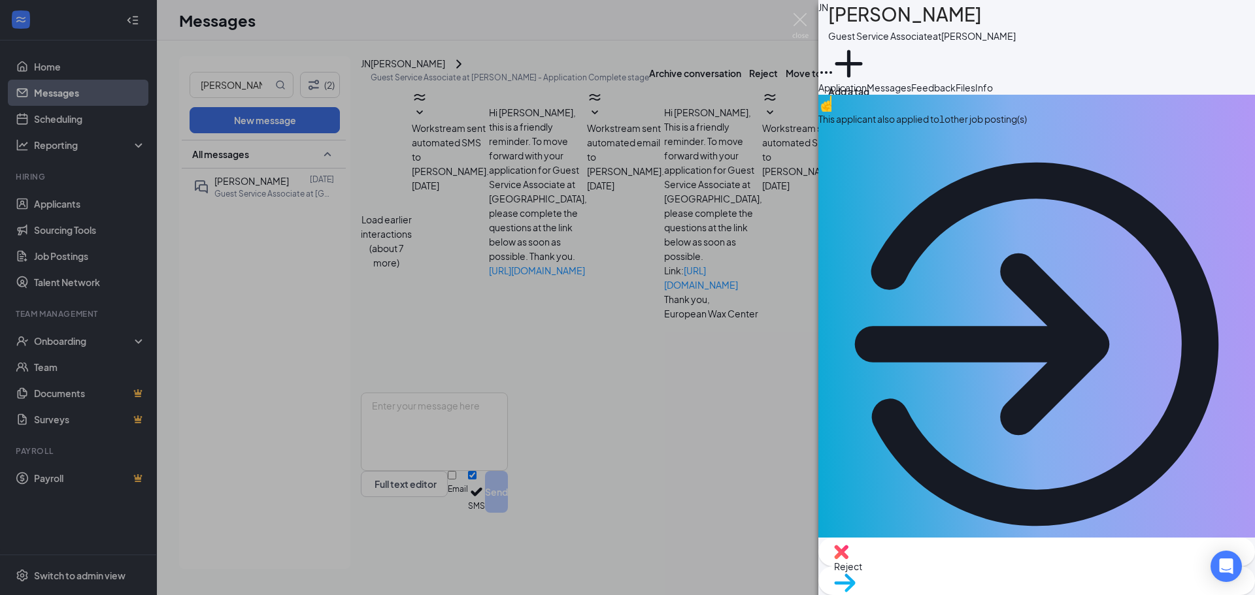
drag, startPoint x: 960, startPoint y: 255, endPoint x: 879, endPoint y: 257, distance: 81.7
copy span "[PHONE_NUMBER]"
click at [803, 19] on img at bounding box center [800, 25] width 16 height 25
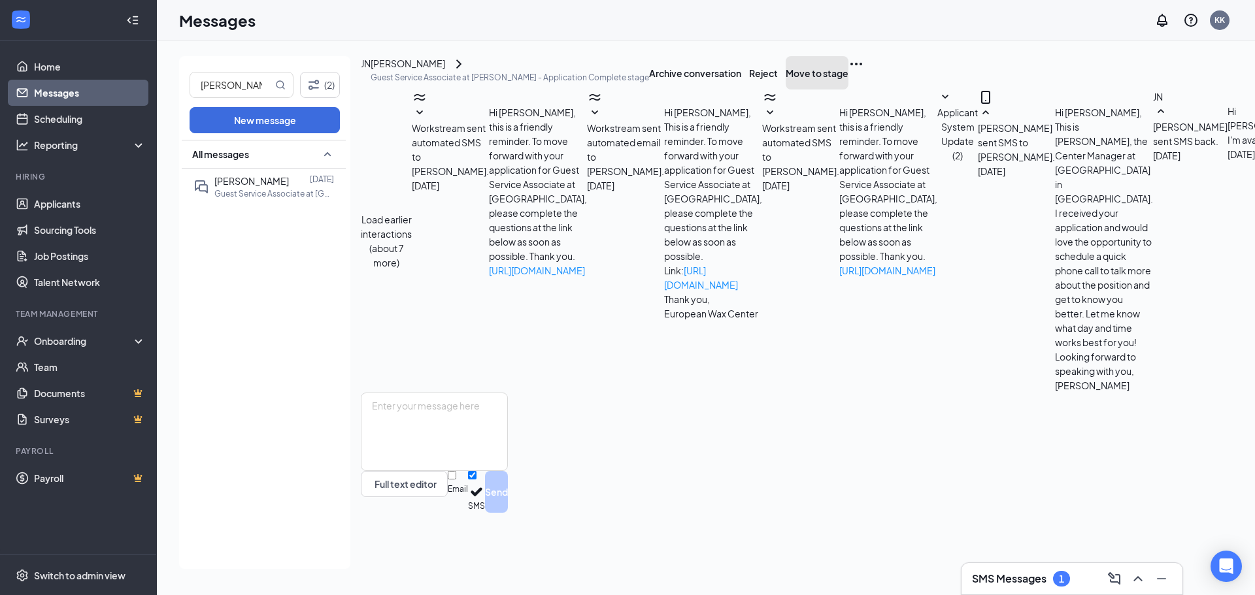
click at [848, 89] on button "Move to stage" at bounding box center [817, 72] width 63 height 33
type input "Onsite Interview (next stage)"
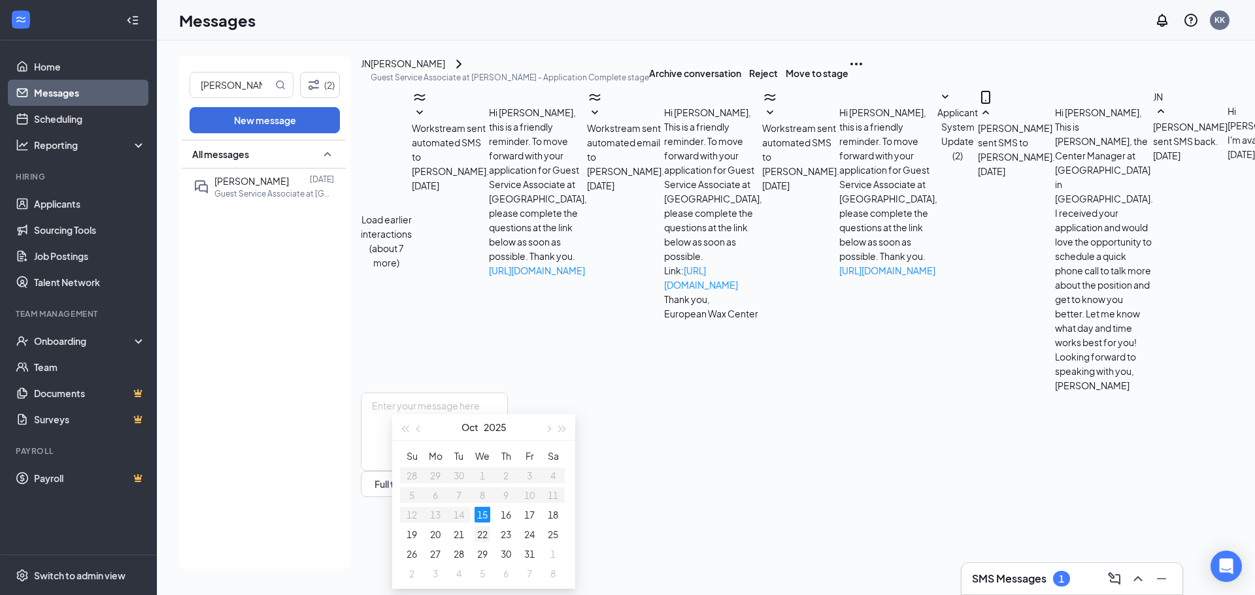
type input "[DATE]"
click at [488, 536] on div "22" at bounding box center [483, 535] width 16 height 16
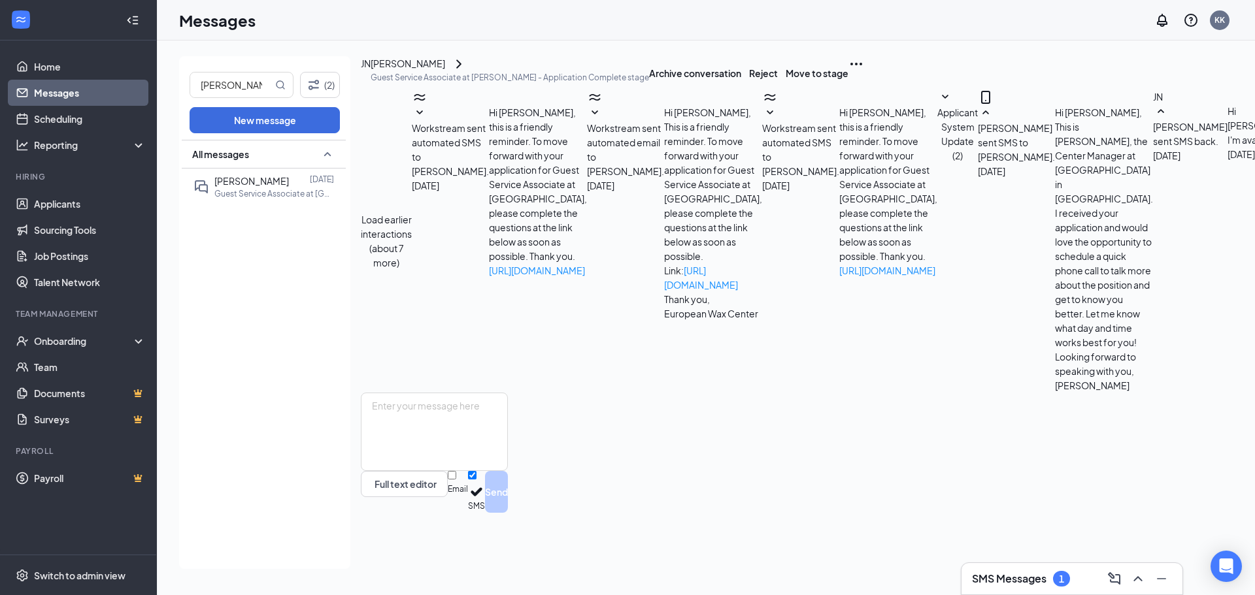
scroll to position [1242, 0]
type input "11:00 AM"
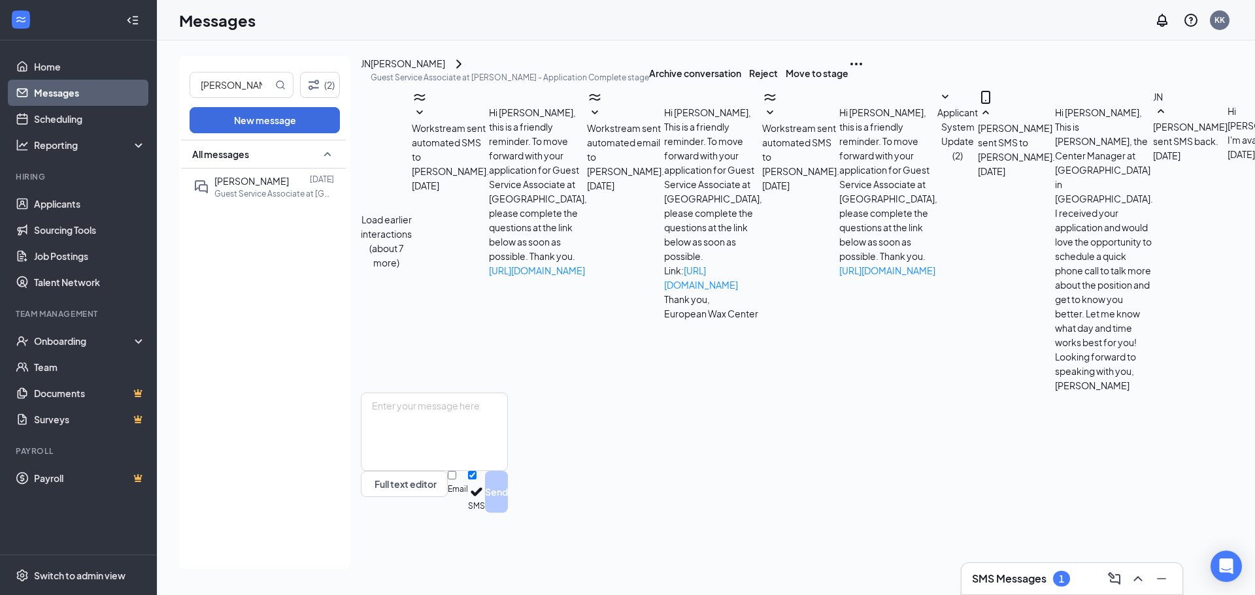
type input "11:30 AM"
